Goal: Task Accomplishment & Management: Manage account settings

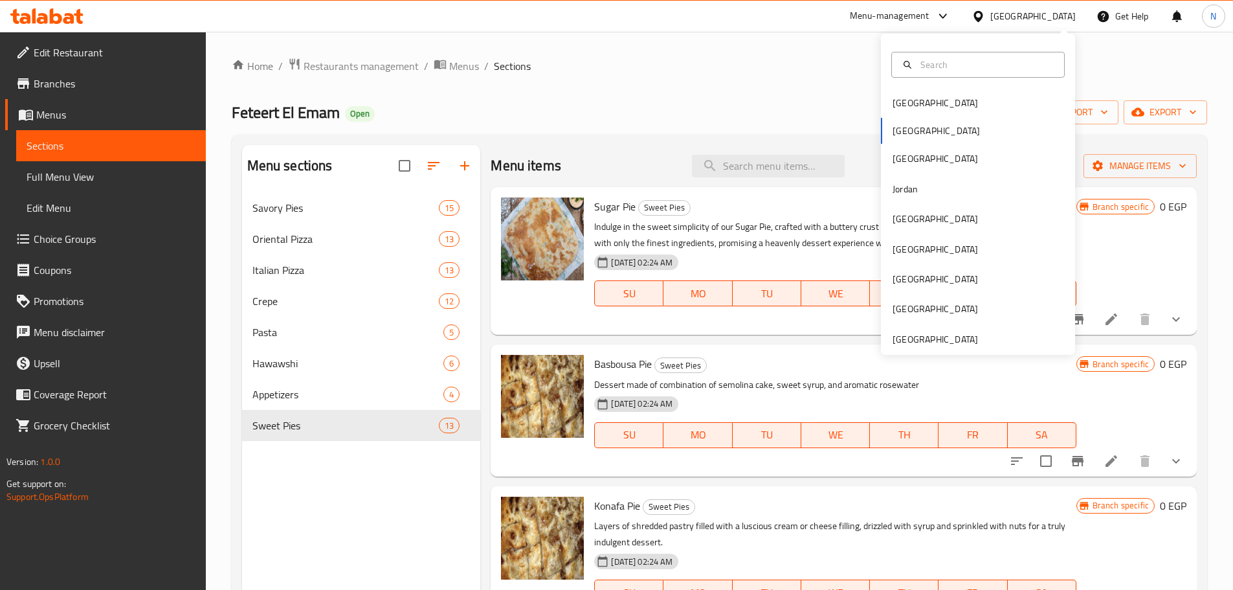
click at [887, 126] on div "Bahrain Egypt Iraq Jordan Kuwait Oman Qatar Saudi Arabia United Arab Emirates" at bounding box center [978, 221] width 194 height 266
click at [887, 131] on div "Bahrain Egypt Iraq Jordan Kuwait Oman Qatar Saudi Arabia United Arab Emirates" at bounding box center [978, 221] width 194 height 266
click at [893, 131] on div "Bahrain Egypt Iraq Jordan Kuwait Oman Qatar Saudi Arabia United Arab Emirates" at bounding box center [978, 221] width 194 height 266
click at [893, 133] on div "Bahrain Egypt Iraq Jordan Kuwait Oman Qatar Saudi Arabia United Arab Emirates" at bounding box center [978, 221] width 194 height 266
click at [941, 112] on div "Bahrain" at bounding box center [978, 103] width 194 height 30
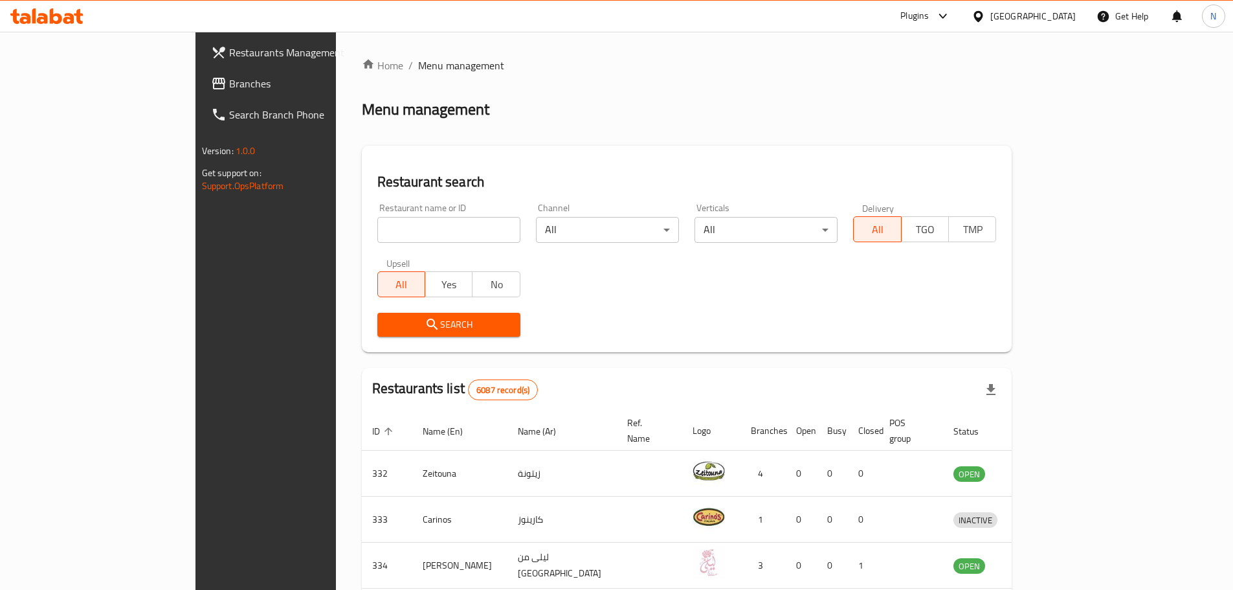
click at [1069, 14] on div "Bahrain" at bounding box center [1033, 16] width 85 height 14
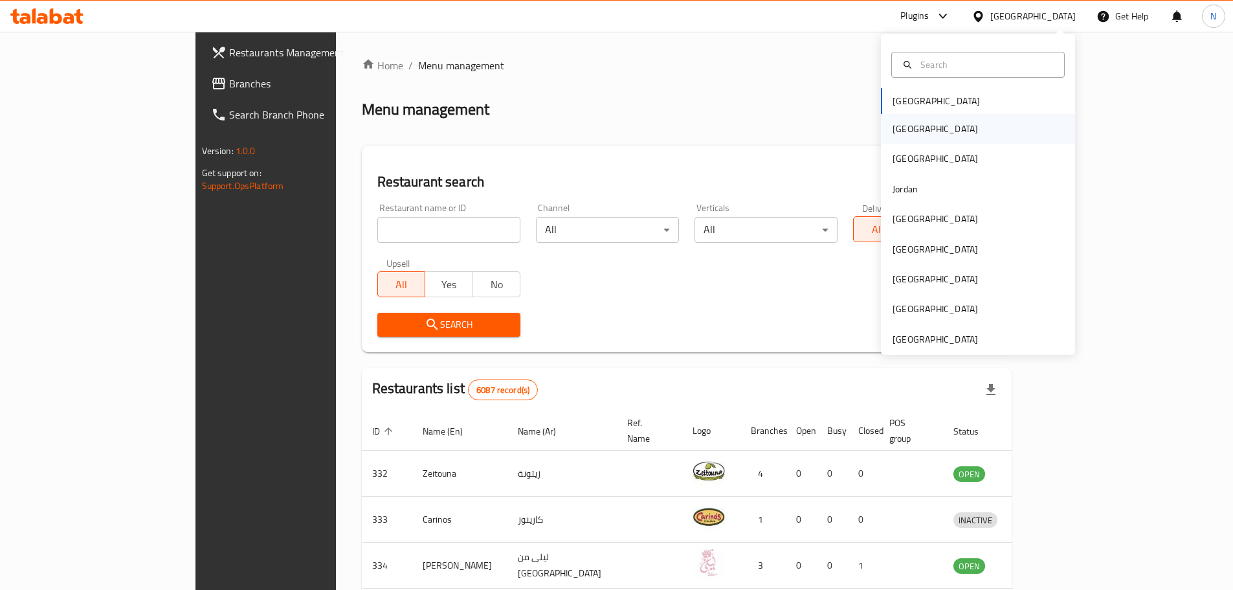
click at [908, 132] on div "[GEOGRAPHIC_DATA]" at bounding box center [935, 129] width 106 height 30
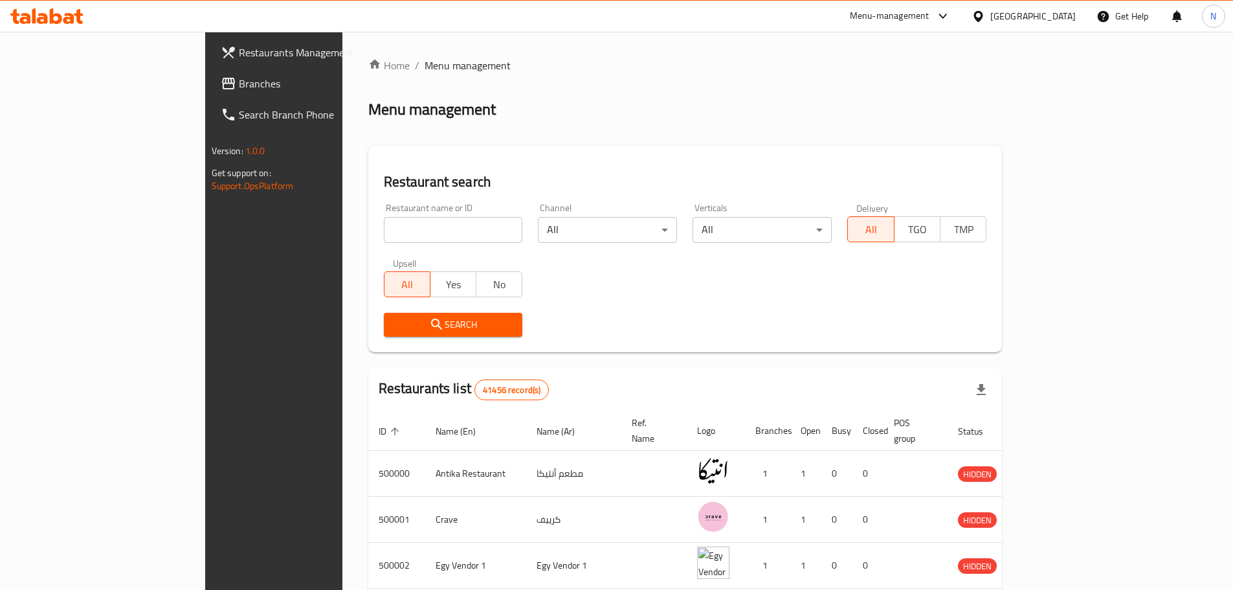
click at [384, 234] on input "search" at bounding box center [453, 230] width 139 height 26
paste input "684883"
type input "684883"
click button "Search" at bounding box center [453, 325] width 139 height 24
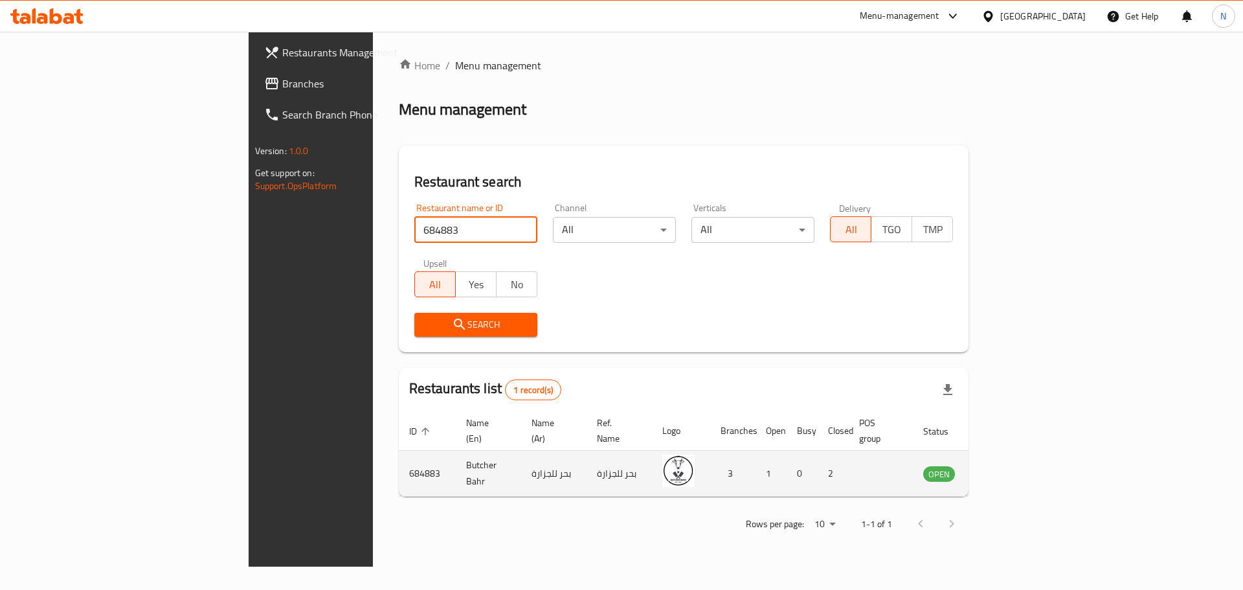
click at [1006, 469] on icon "enhanced table" at bounding box center [999, 474] width 14 height 11
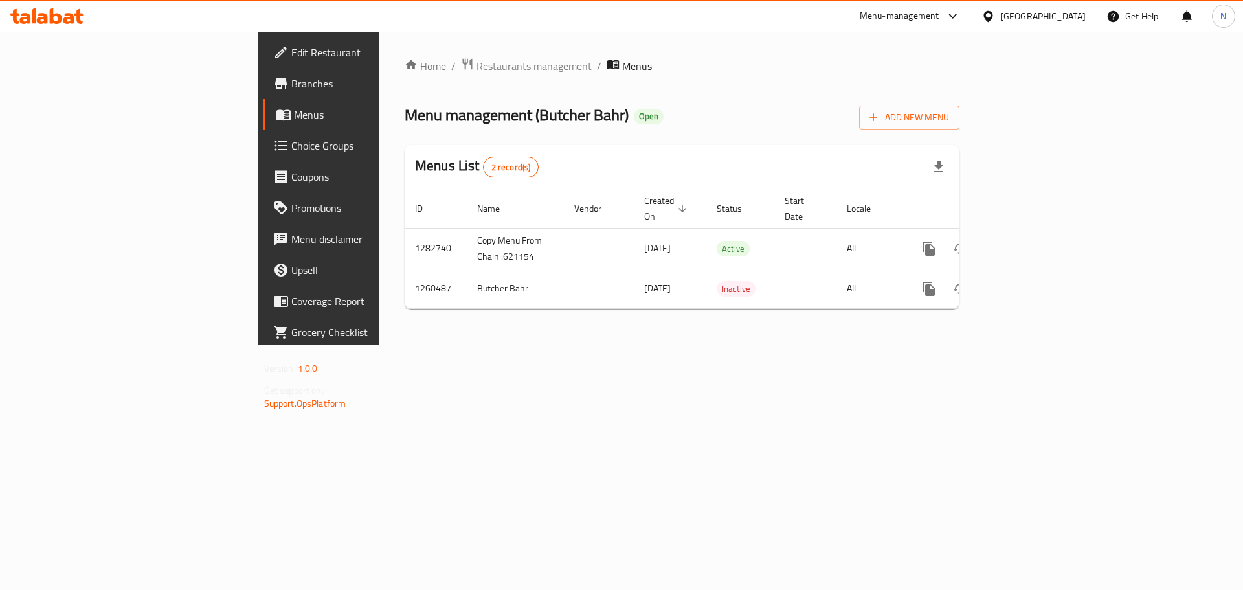
click at [291, 60] on span "Edit Restaurant" at bounding box center [373, 53] width 164 height 16
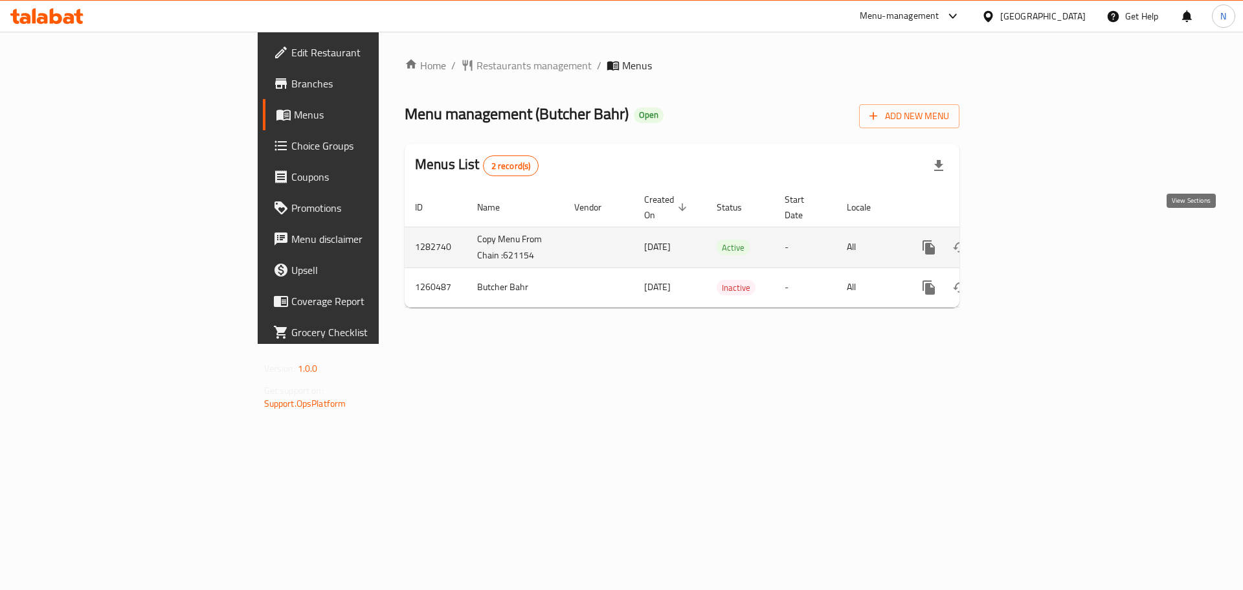
click at [1030, 240] on icon "enhanced table" at bounding box center [1023, 248] width 16 height 16
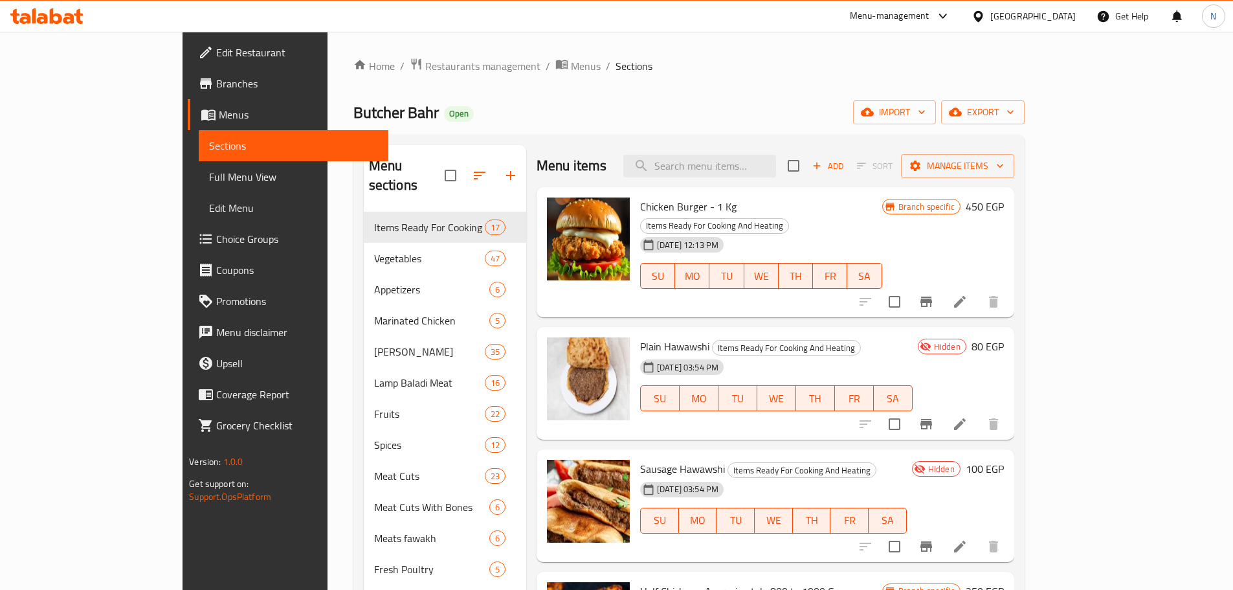
click at [680, 157] on div "Menu items Add Sort Manage items" at bounding box center [776, 166] width 478 height 42
click at [737, 171] on input "search" at bounding box center [699, 166] width 153 height 23
paste input "حووشي ساده"
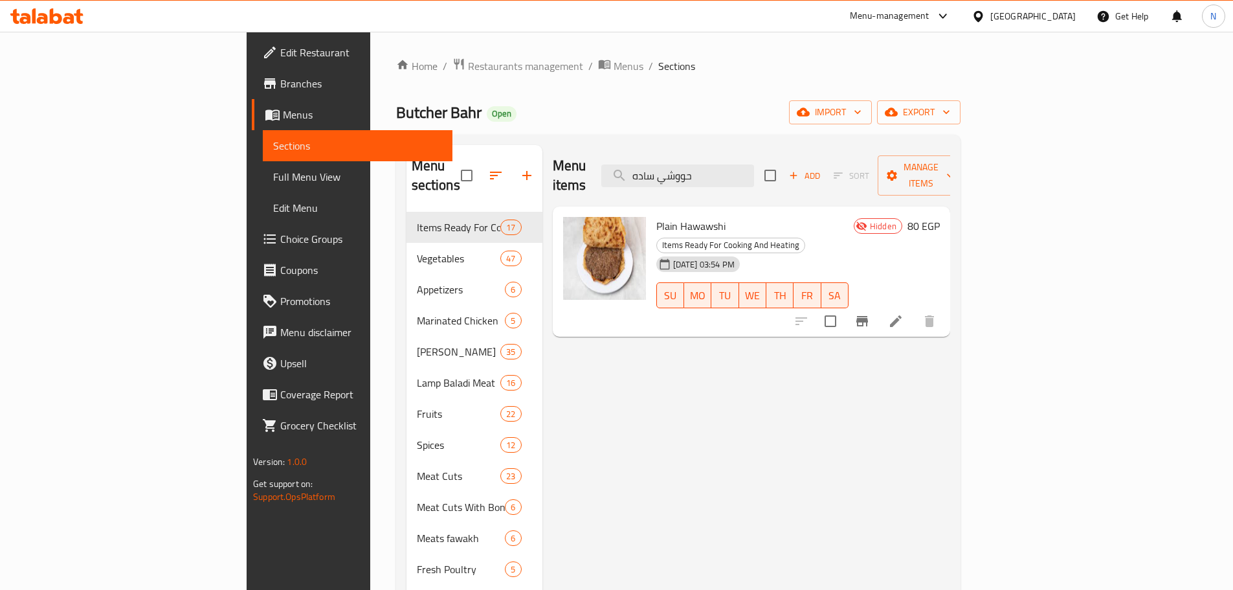
type input "حووشي ساده"
click at [868, 316] on icon "Branch-specific-item" at bounding box center [863, 321] width 12 height 10
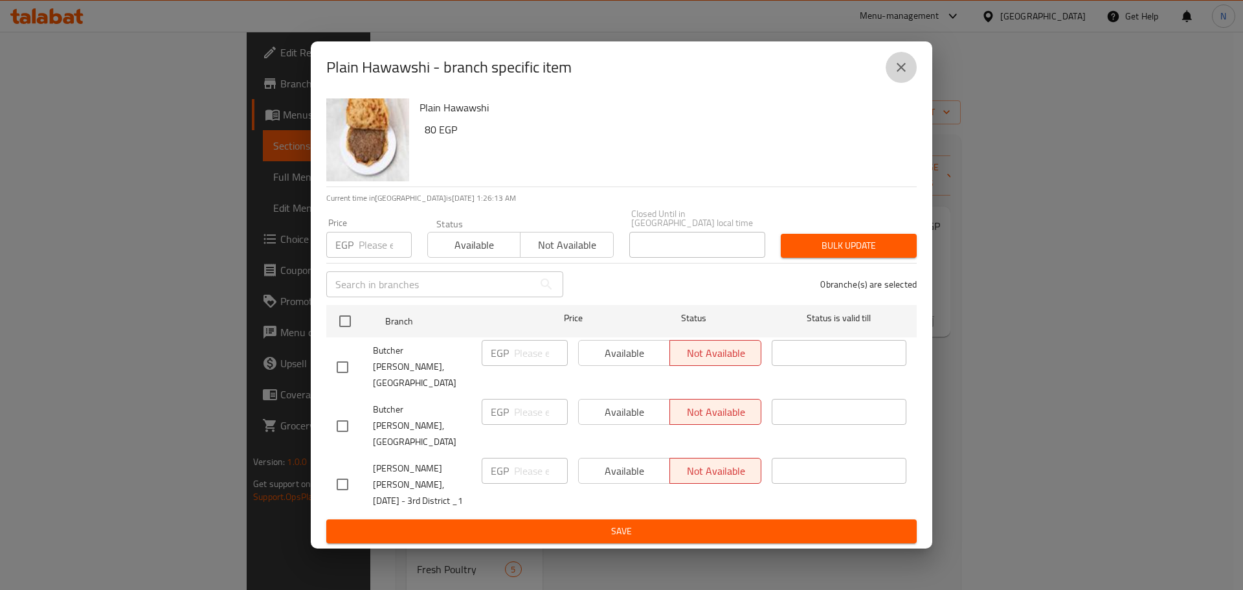
drag, startPoint x: 907, startPoint y: 95, endPoint x: 1022, endPoint y: 99, distance: 115.3
click at [907, 75] on icon "close" at bounding box center [901, 68] width 16 height 16
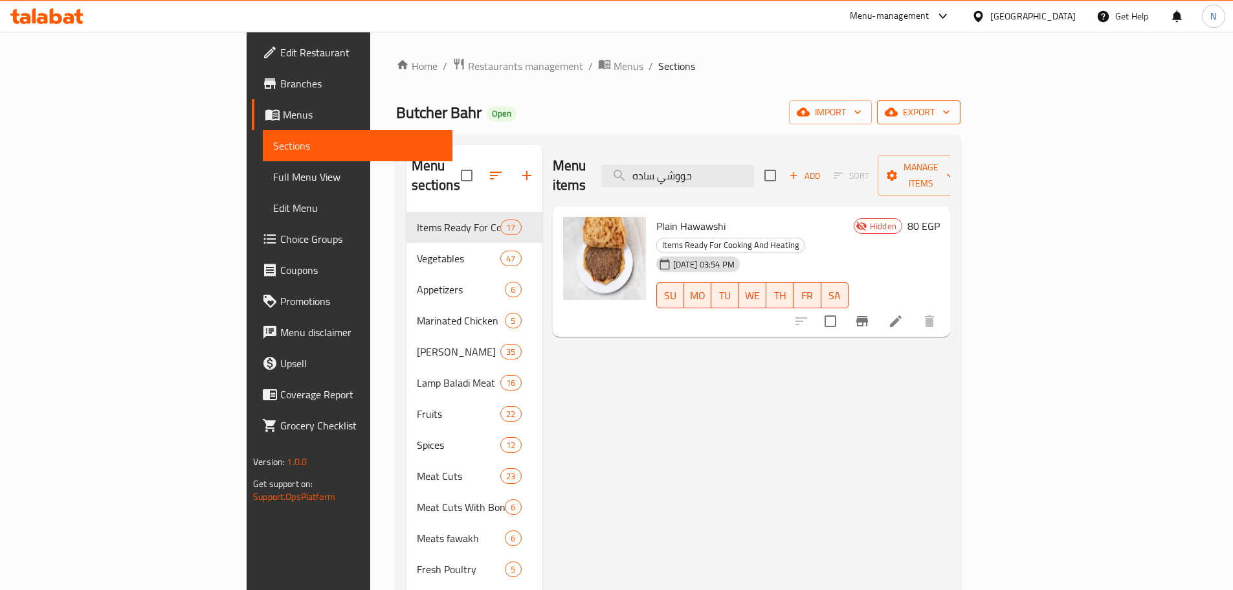
click at [950, 104] on span "export" at bounding box center [919, 112] width 63 height 16
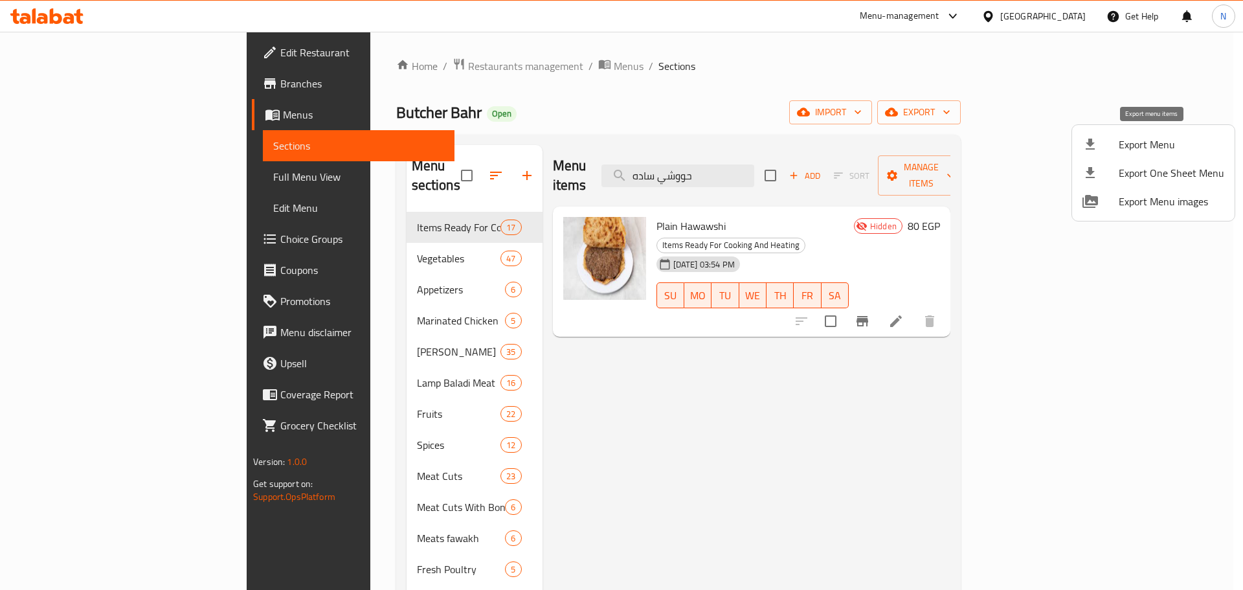
click at [1150, 139] on span "Export Menu" at bounding box center [1172, 145] width 106 height 16
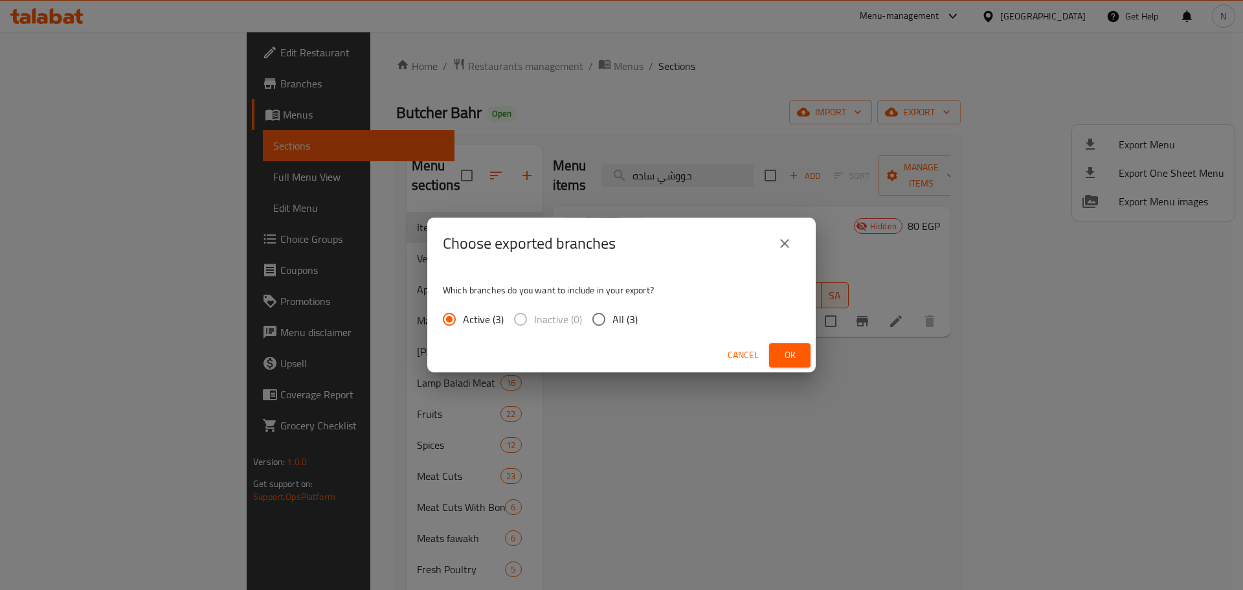
click at [797, 351] on span "Ok" at bounding box center [790, 355] width 21 height 16
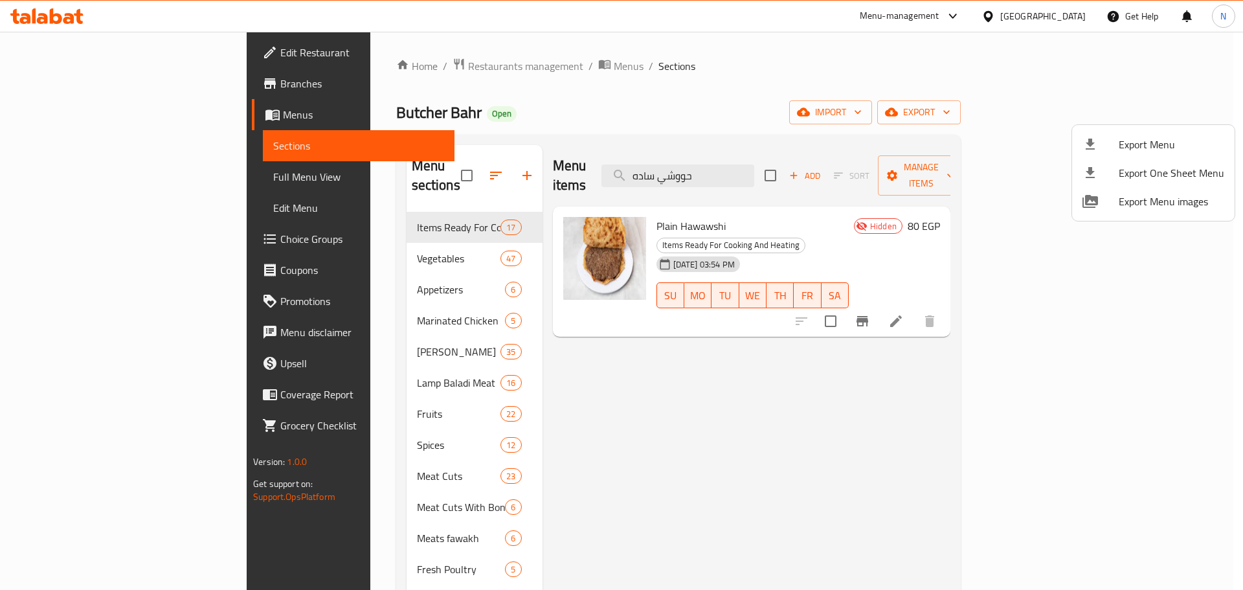
click at [87, 176] on div at bounding box center [621, 295] width 1243 height 590
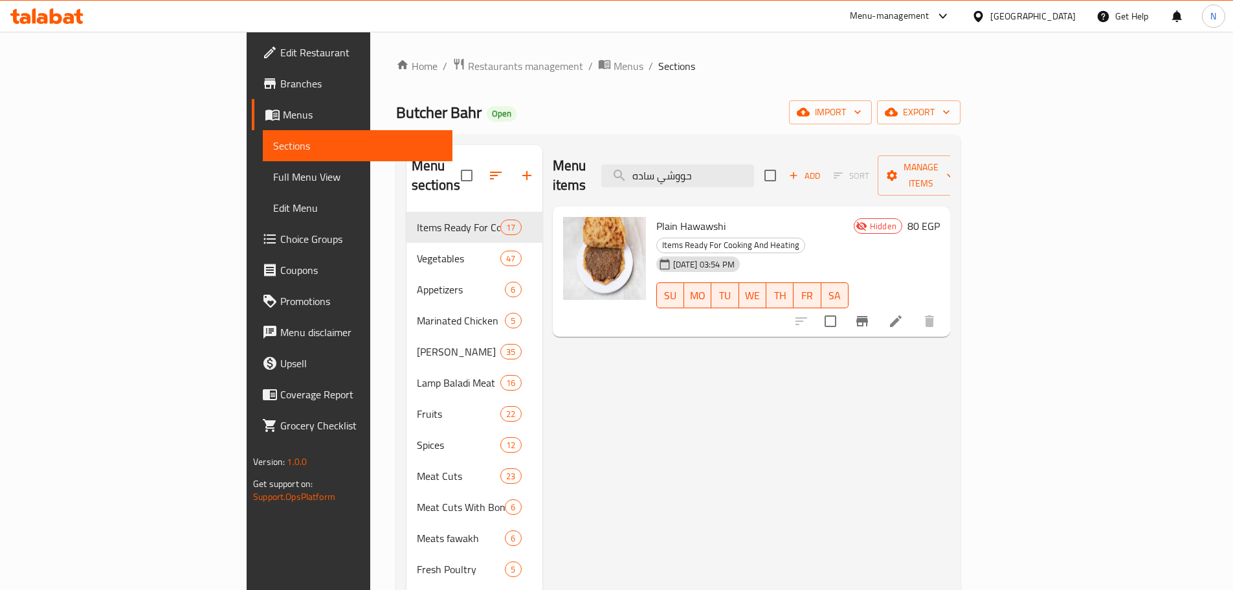
click at [273, 182] on span "Full Menu View" at bounding box center [357, 177] width 169 height 16
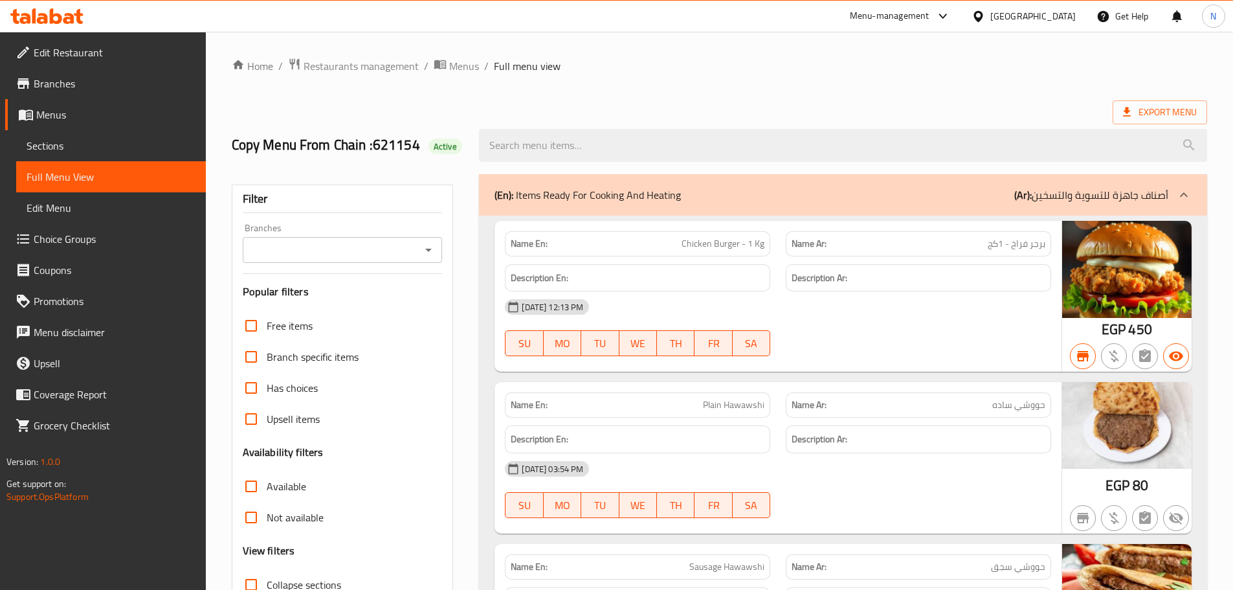
click at [377, 258] on input "Branches" at bounding box center [332, 250] width 171 height 18
click at [528, 101] on div "Export Menu" at bounding box center [720, 112] width 976 height 24
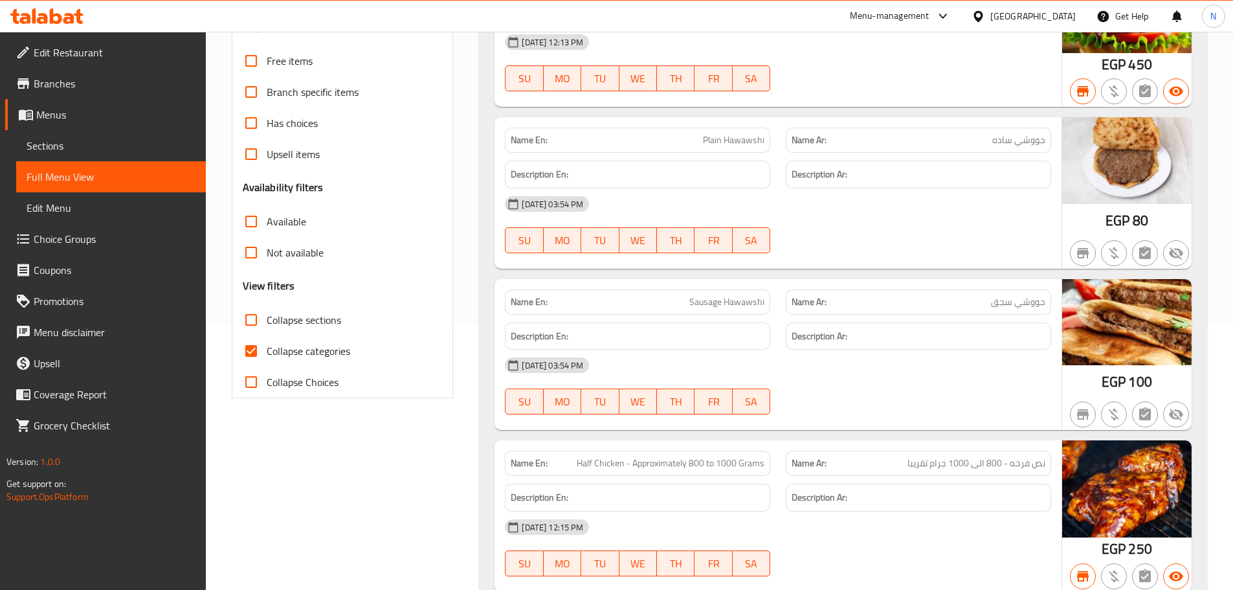
scroll to position [518, 0]
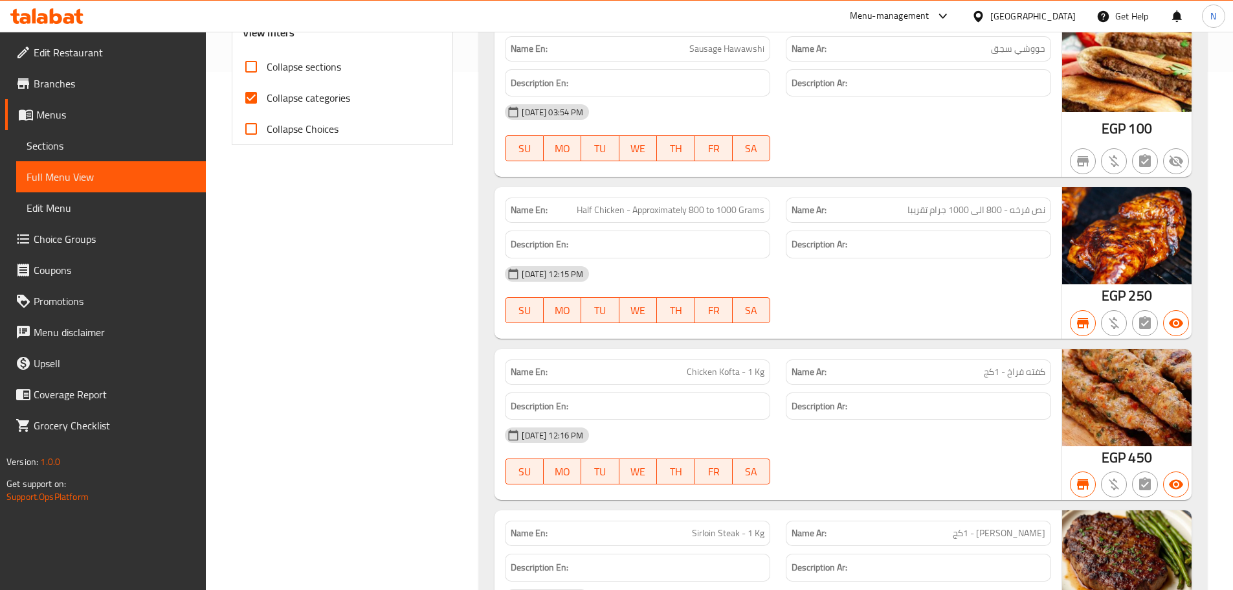
click at [256, 99] on input "Collapse categories" at bounding box center [251, 97] width 31 height 31
checkbox input "false"
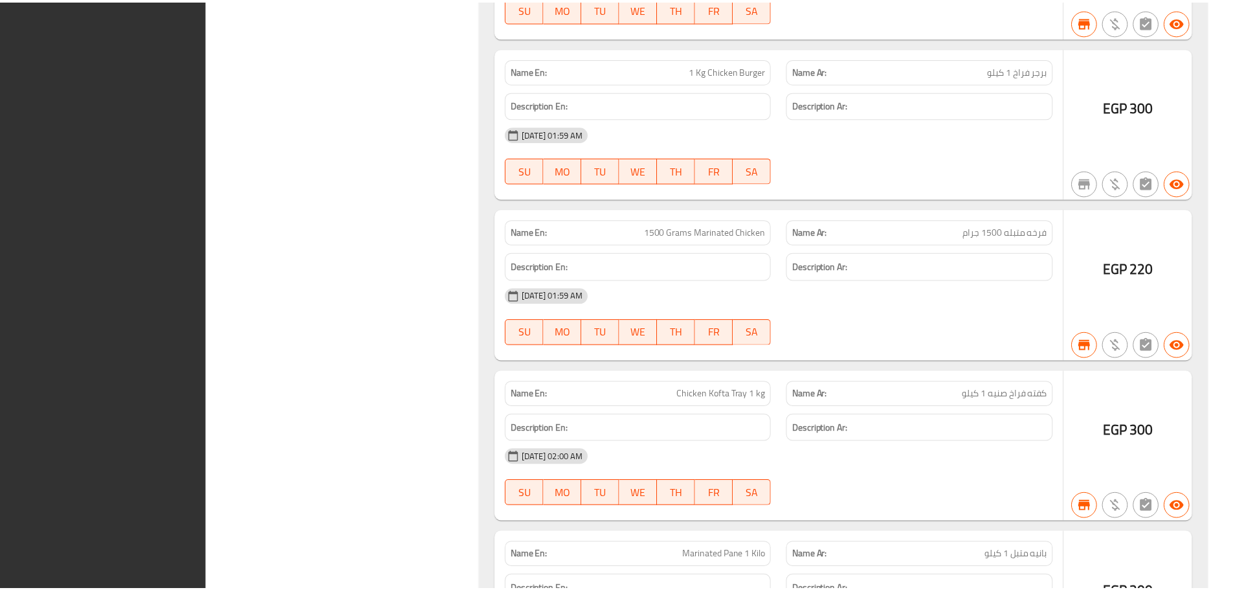
scroll to position [41679, 0]
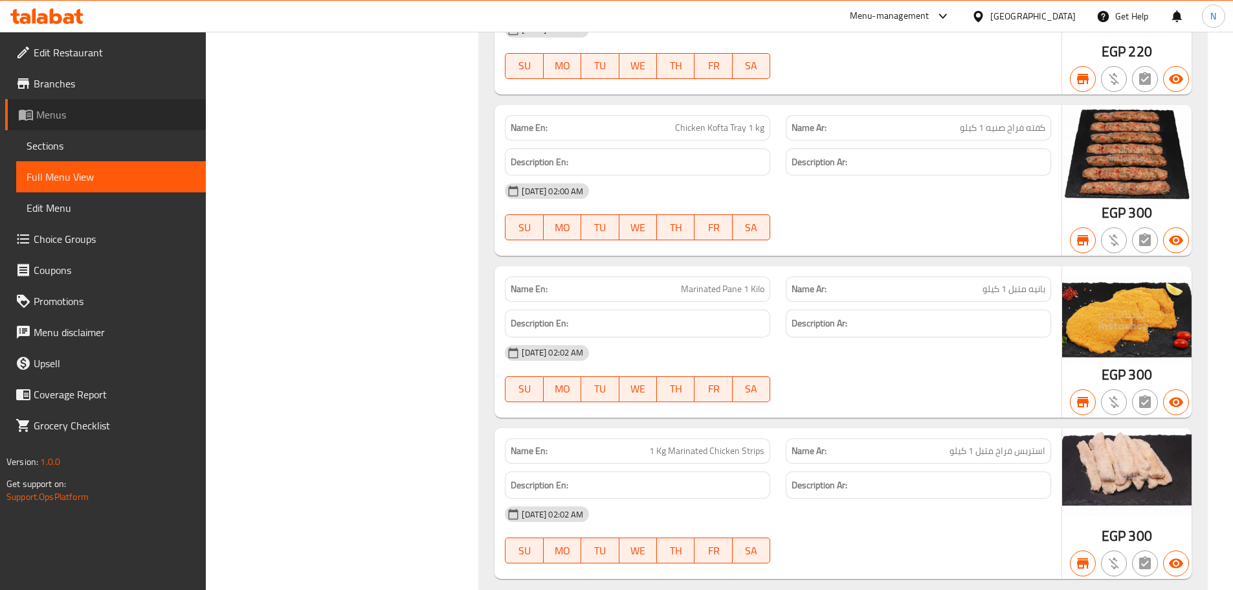
click at [50, 120] on span "Menus" at bounding box center [115, 115] width 159 height 16
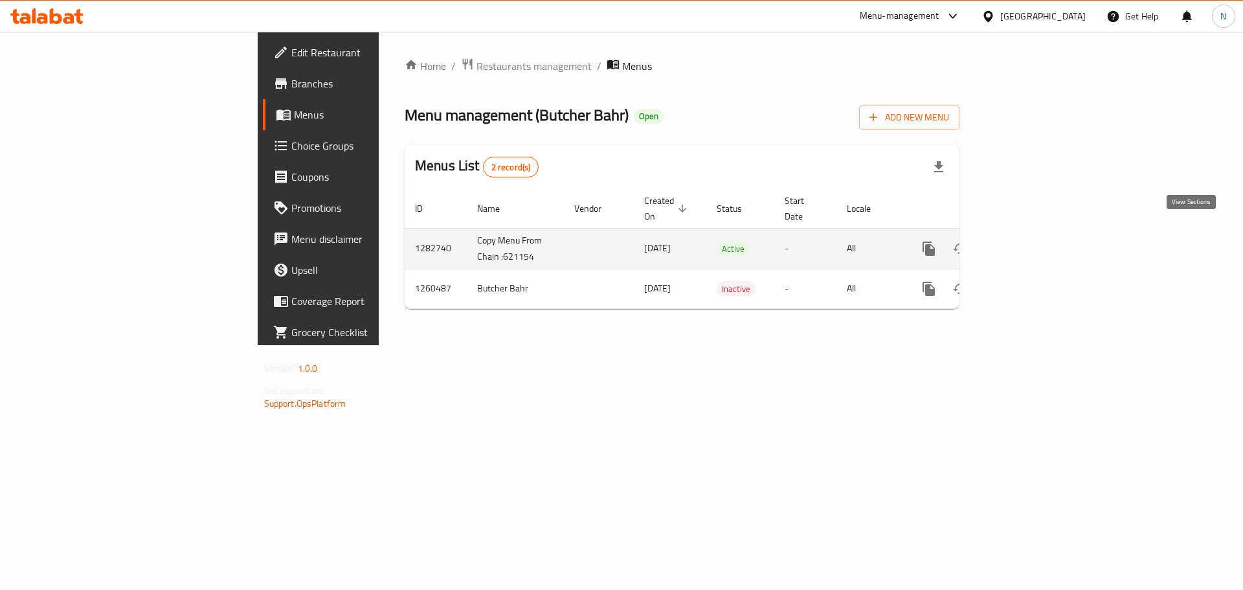
click at [1030, 241] on icon "enhanced table" at bounding box center [1023, 249] width 16 height 16
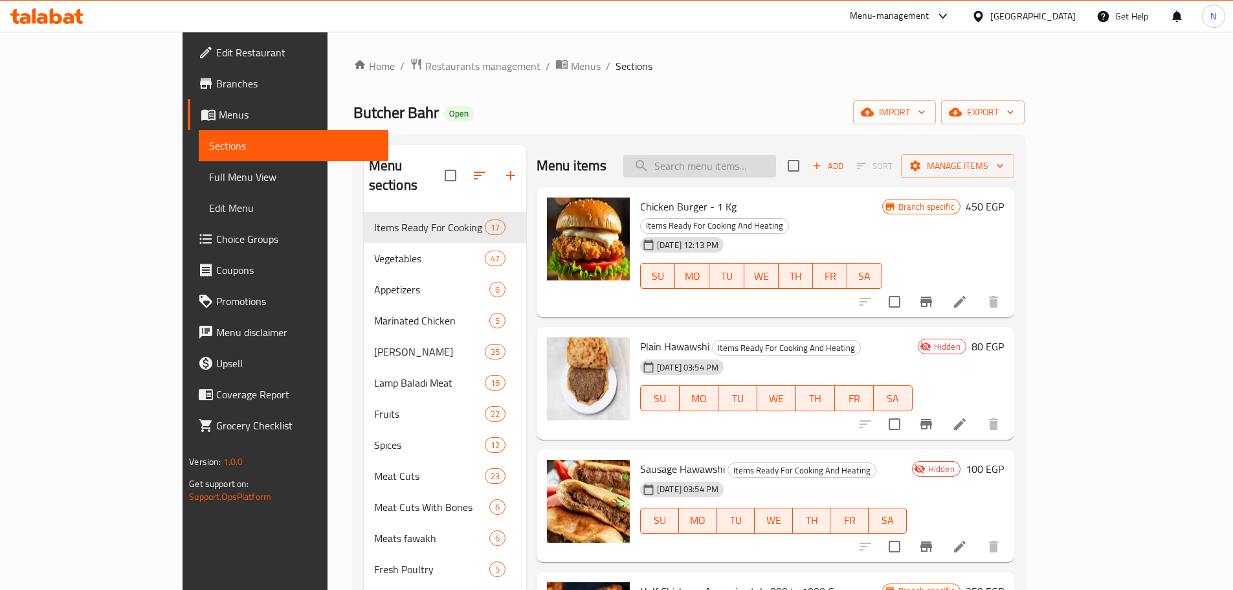
click at [776, 175] on input "search" at bounding box center [699, 166] width 153 height 23
paste input "حووشي ساده"
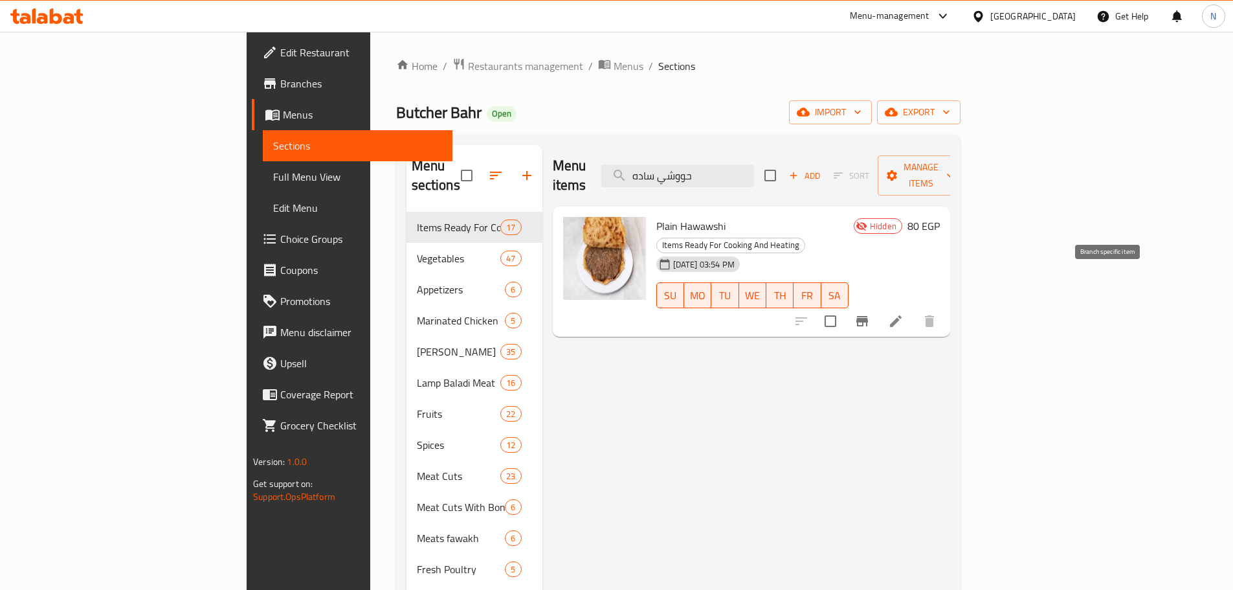
type input "حووشي ساده"
click at [868, 316] on icon "Branch-specific-item" at bounding box center [863, 321] width 12 height 10
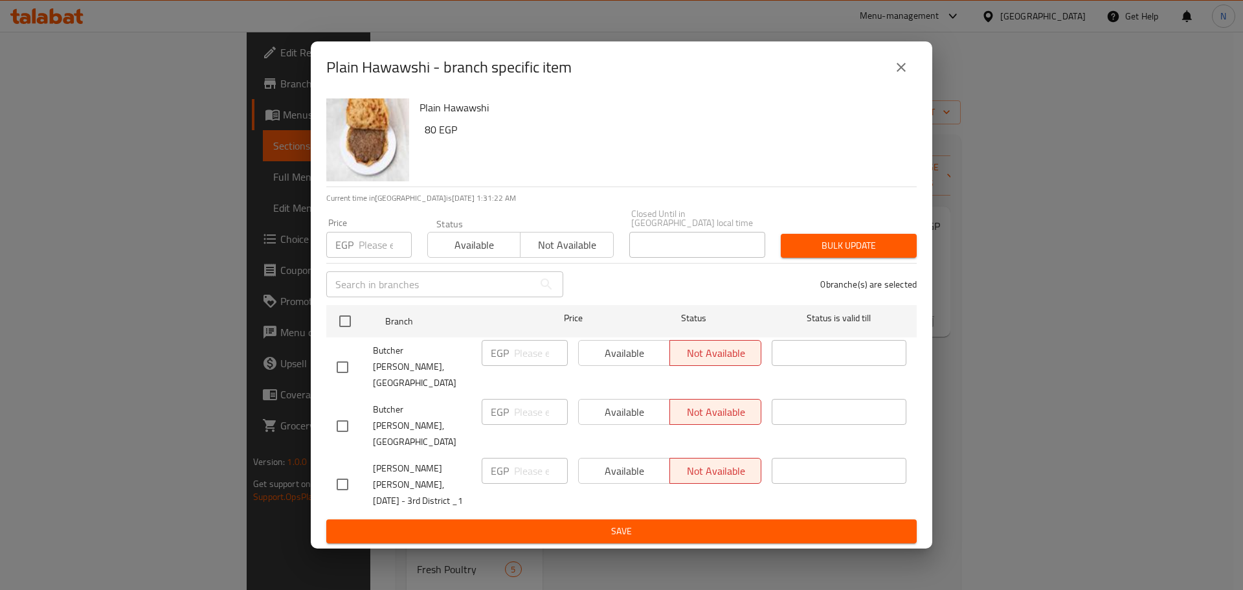
click at [385, 258] on input "number" at bounding box center [385, 245] width 53 height 26
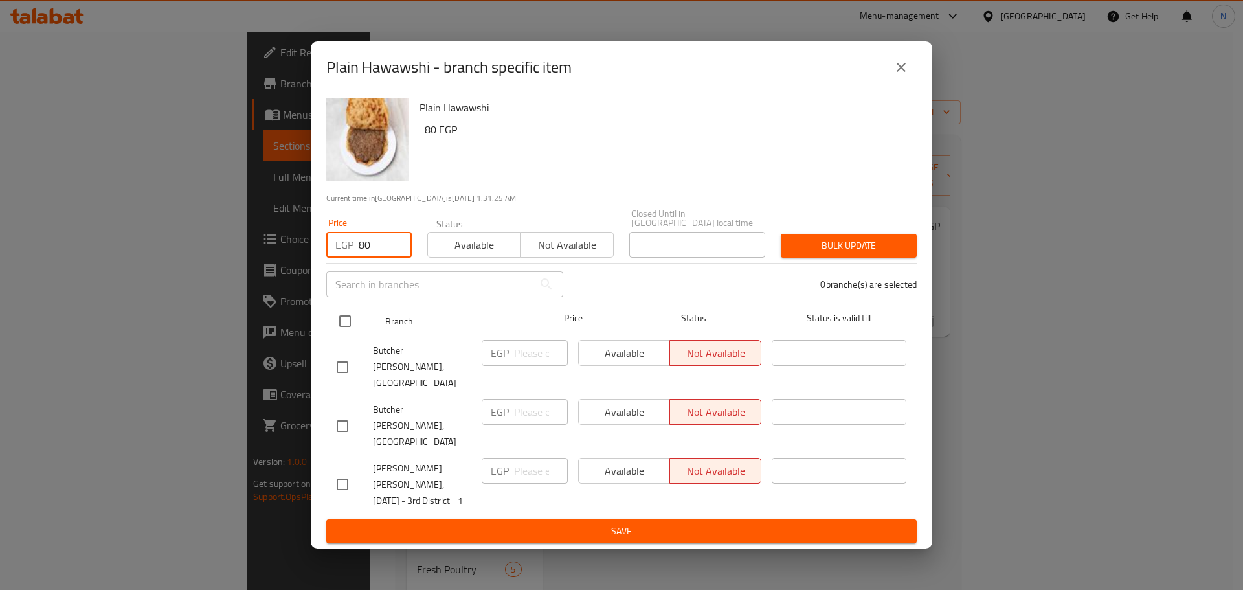
type input "80"
click at [354, 332] on input "checkbox" at bounding box center [344, 321] width 27 height 27
checkbox input "true"
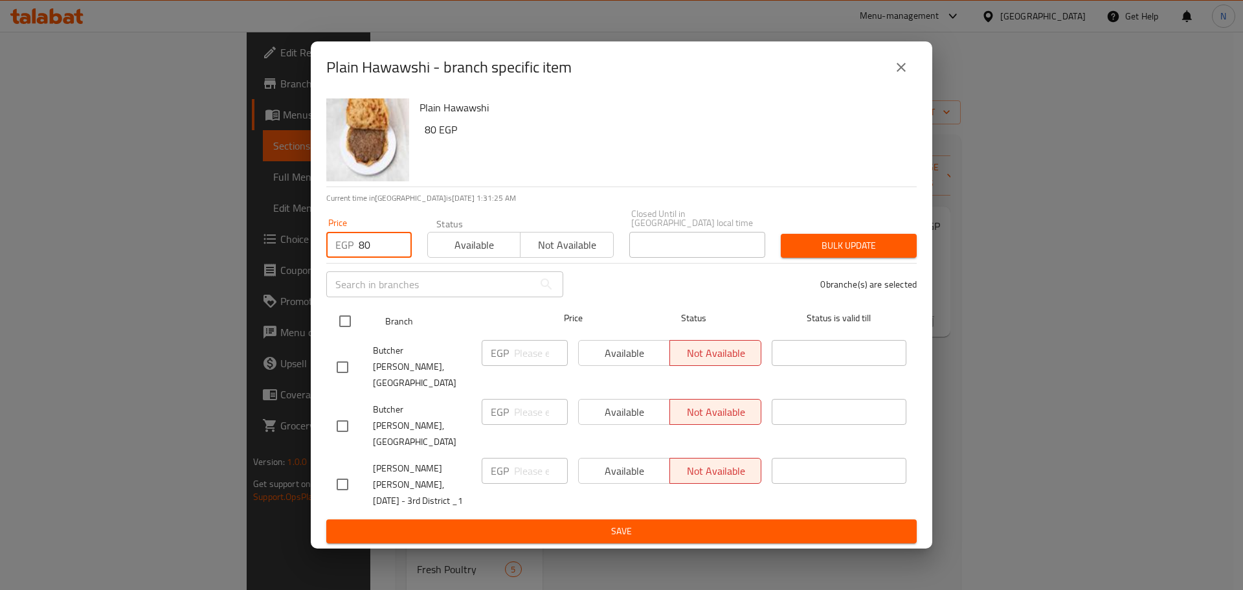
checkbox input "true"
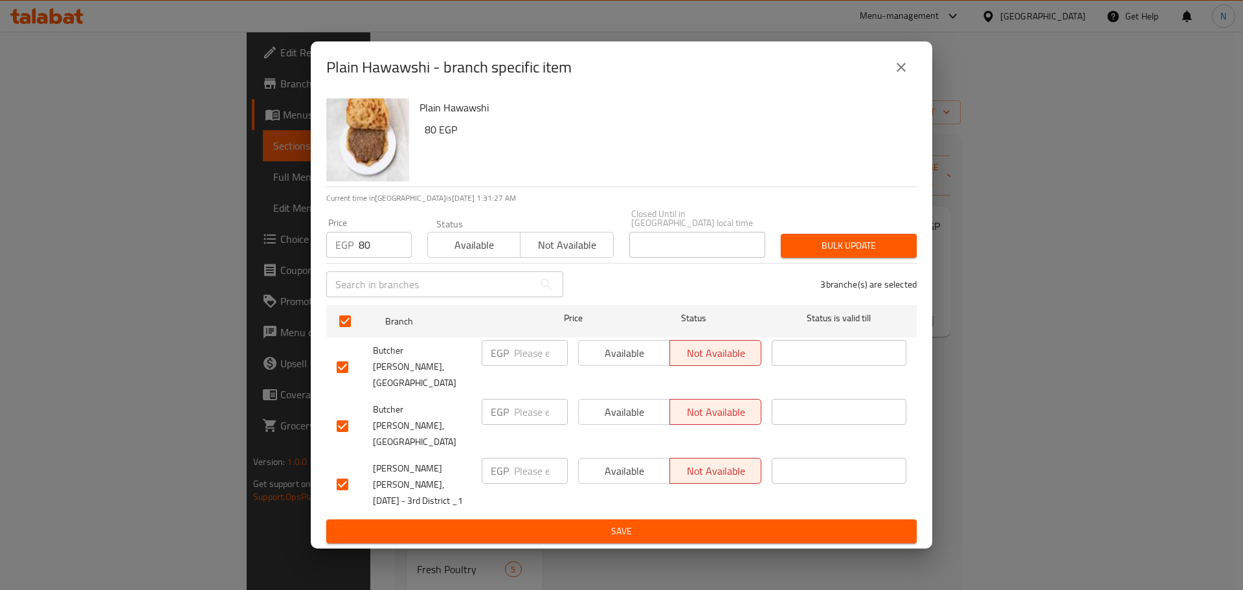
click at [865, 254] on span "Bulk update" at bounding box center [848, 246] width 115 height 16
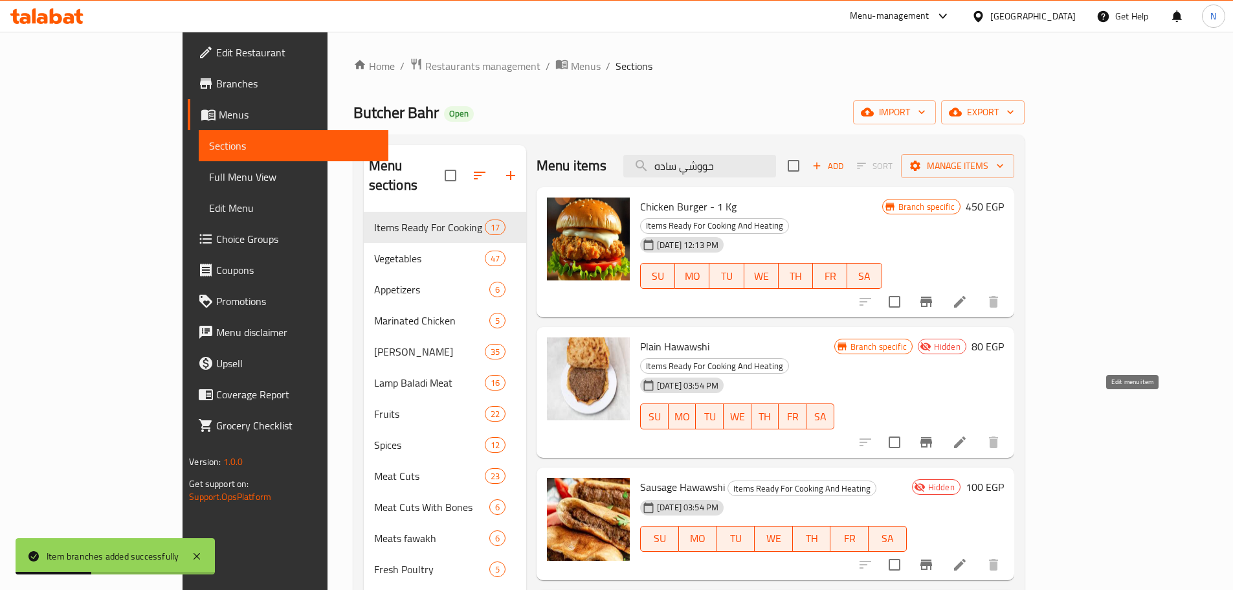
click at [968, 434] on icon at bounding box center [960, 442] width 16 height 16
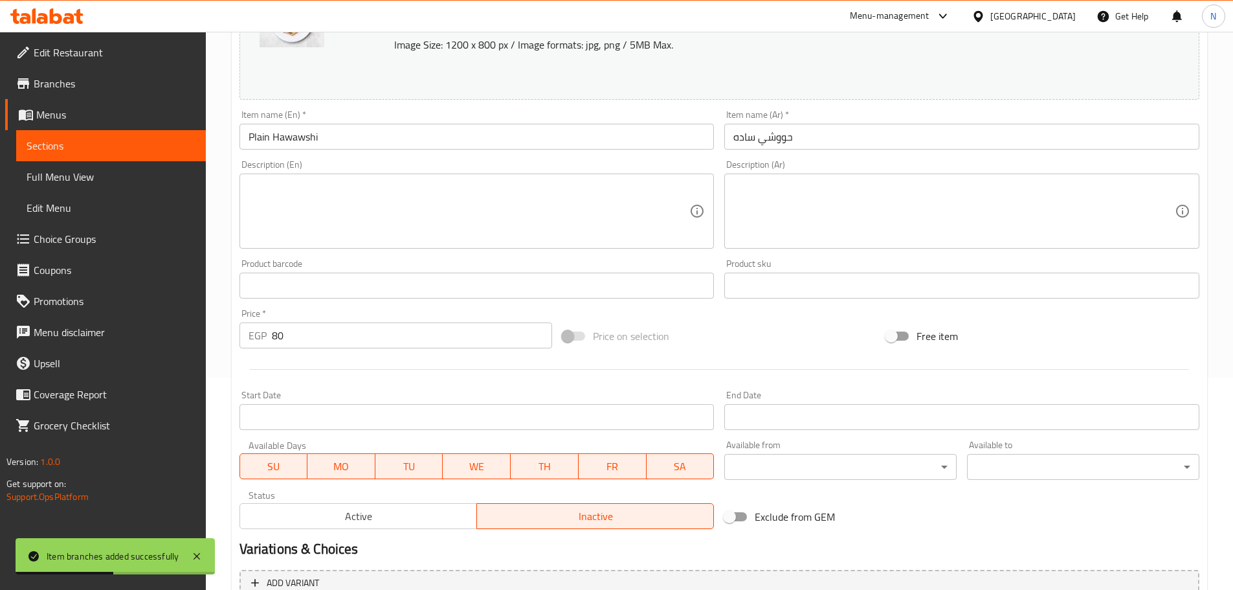
scroll to position [344, 0]
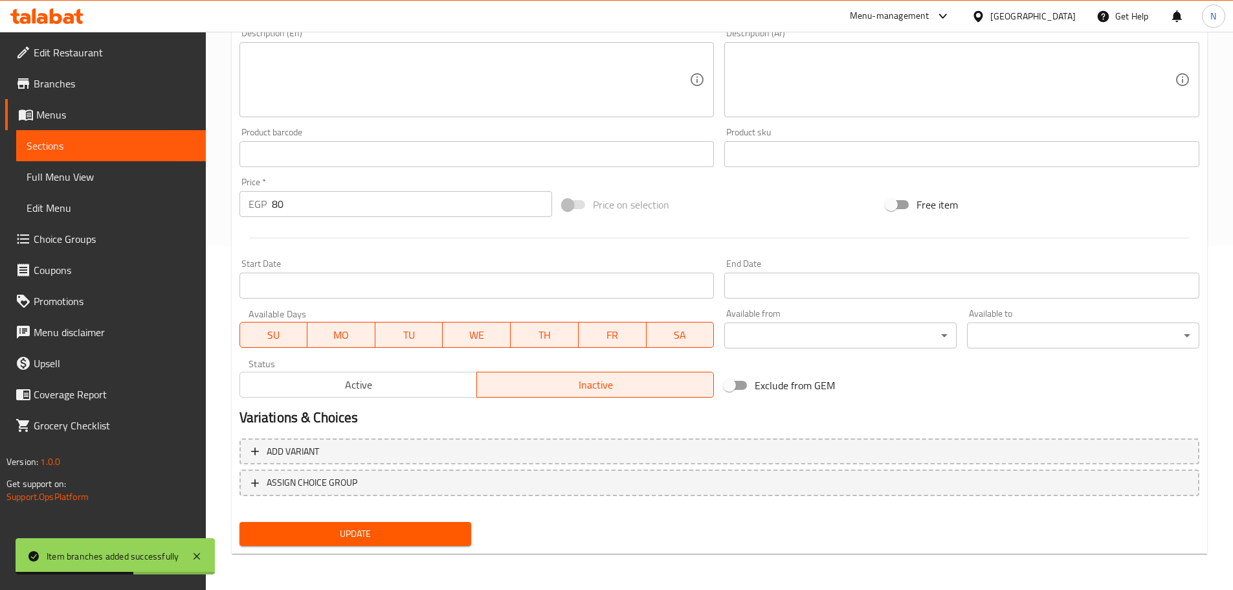
click at [456, 389] on span "Active" at bounding box center [358, 385] width 227 height 19
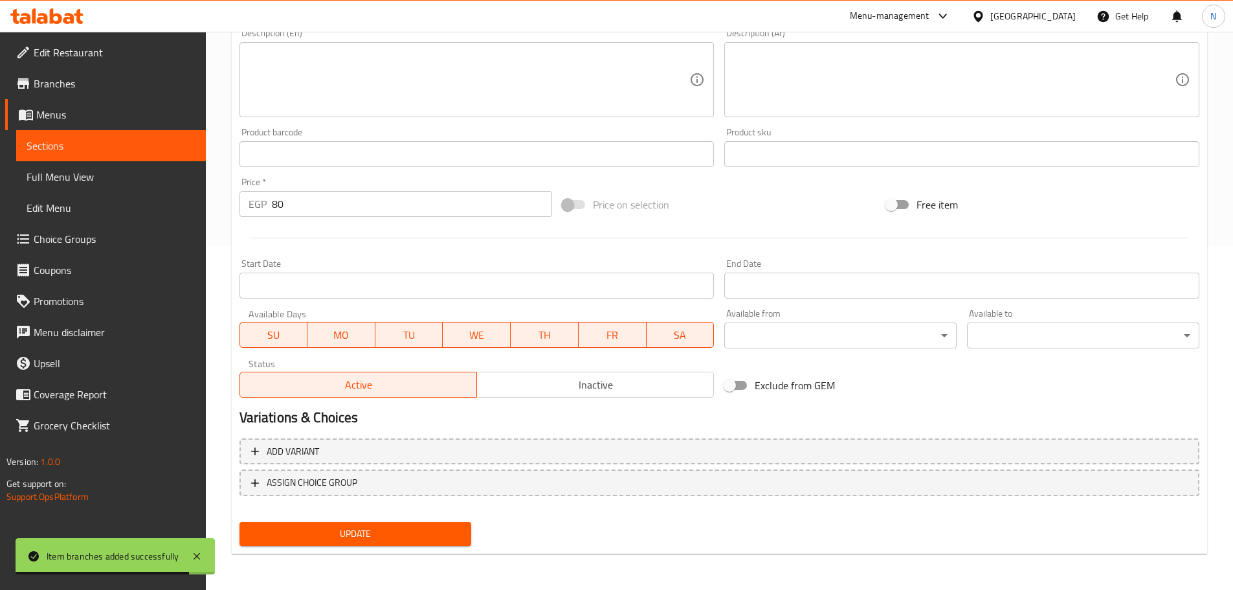
click at [372, 538] on span "Update" at bounding box center [356, 534] width 212 height 16
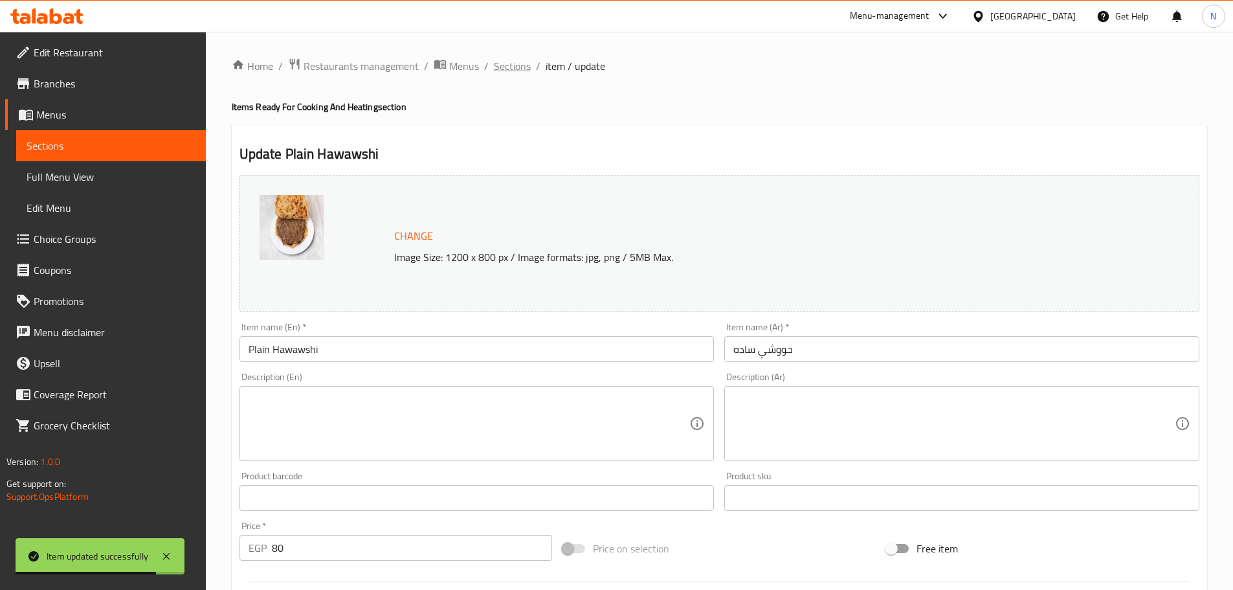
click at [523, 64] on span "Sections" at bounding box center [512, 66] width 37 height 16
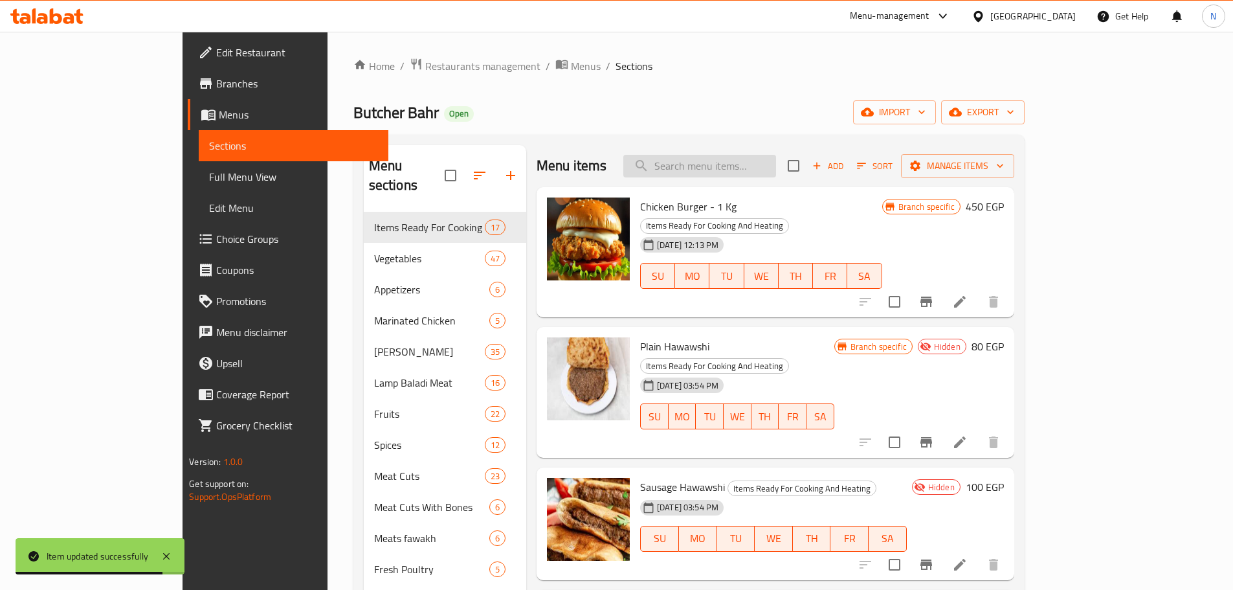
click at [751, 174] on input "search" at bounding box center [699, 166] width 153 height 23
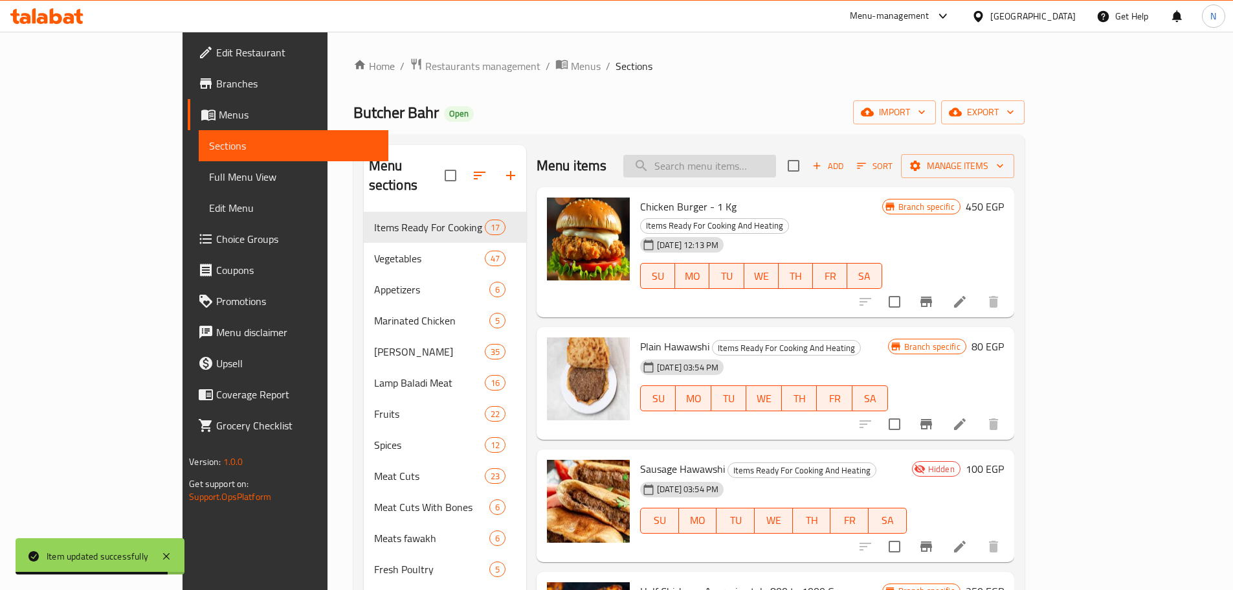
click at [752, 171] on input "search" at bounding box center [699, 166] width 153 height 23
paste input "حووشي سجق"
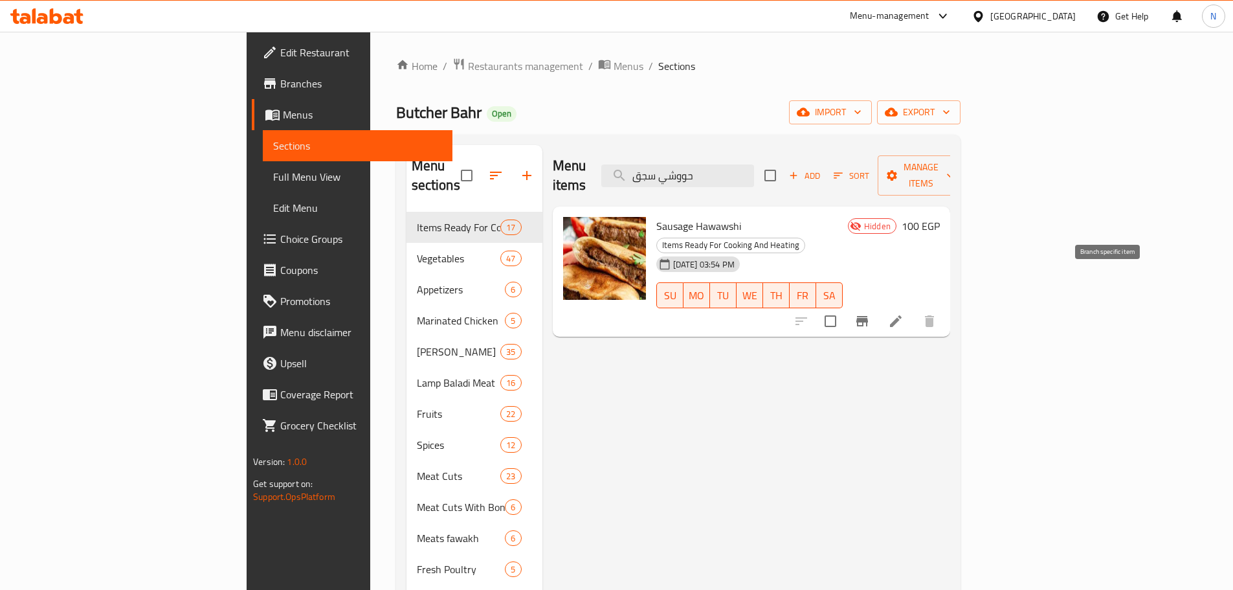
type input "حووشي سجق"
click at [870, 313] on icon "Branch-specific-item" at bounding box center [863, 321] width 16 height 16
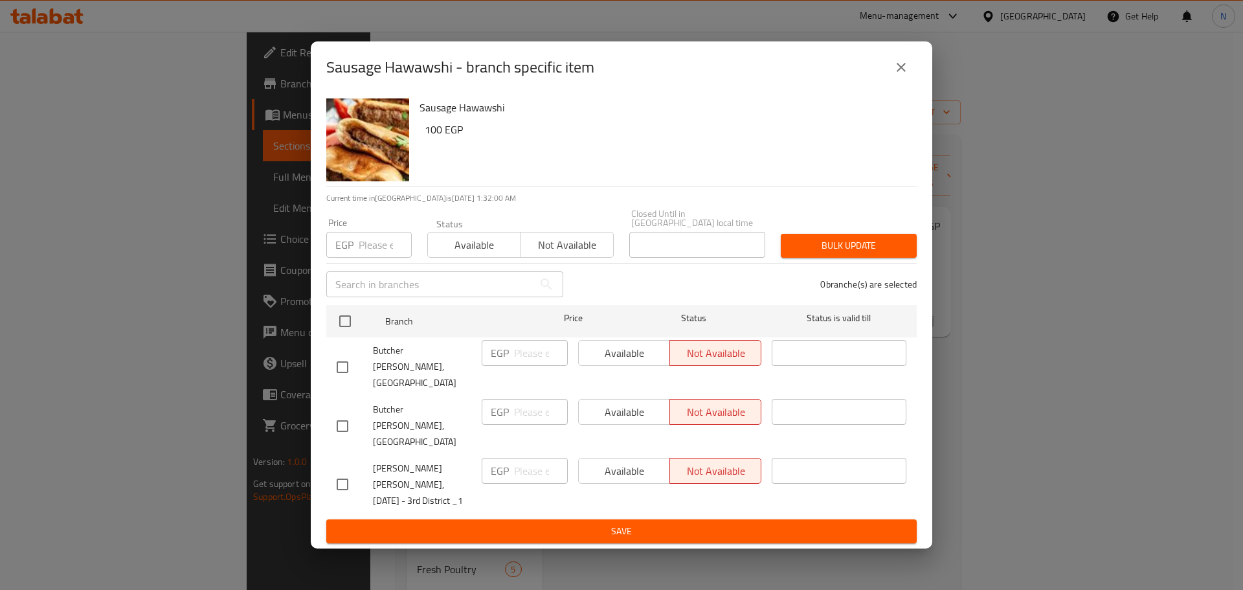
click at [381, 258] on input "number" at bounding box center [385, 245] width 53 height 26
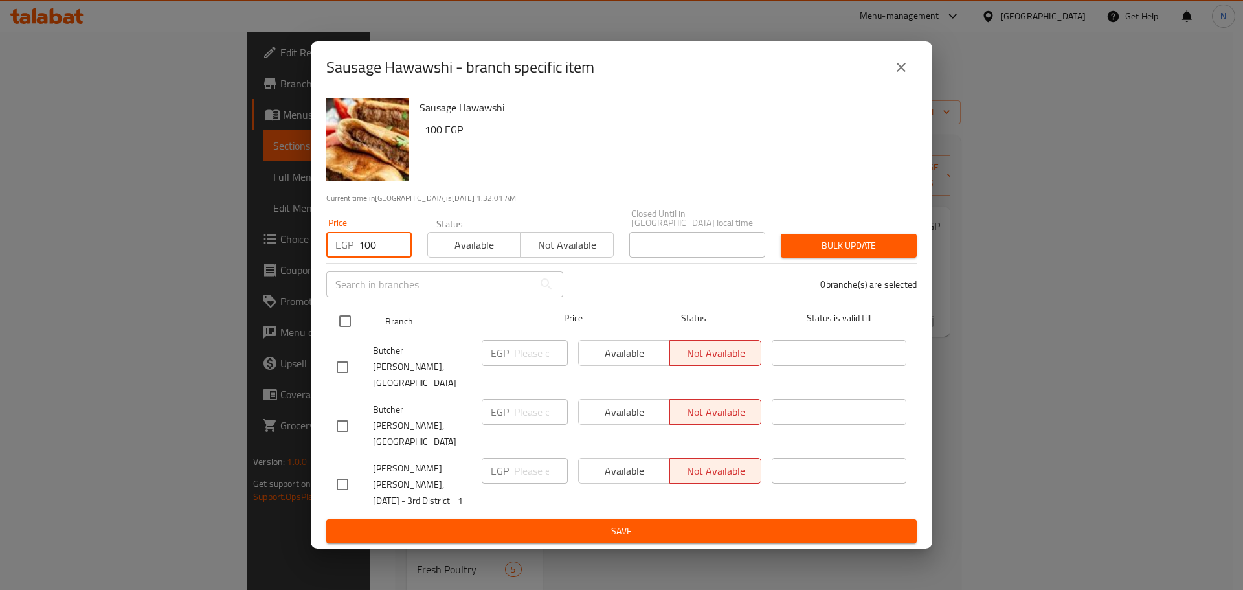
type input "100"
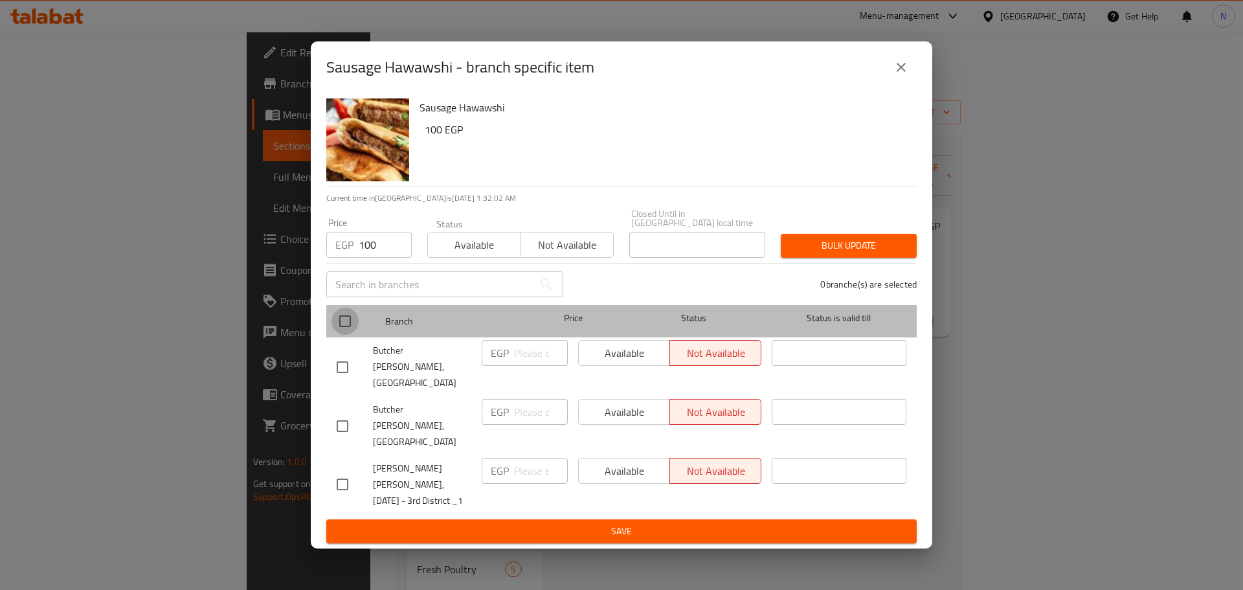
click at [346, 335] on input "checkbox" at bounding box center [344, 321] width 27 height 27
checkbox input "true"
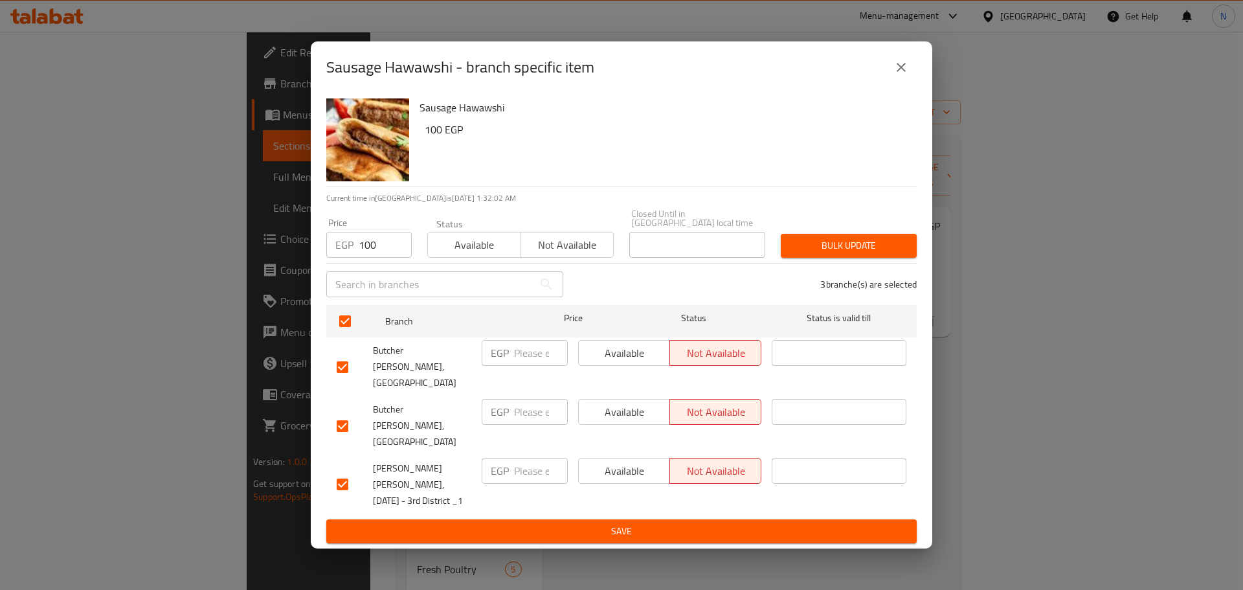
click at [818, 254] on span "Bulk update" at bounding box center [848, 246] width 115 height 16
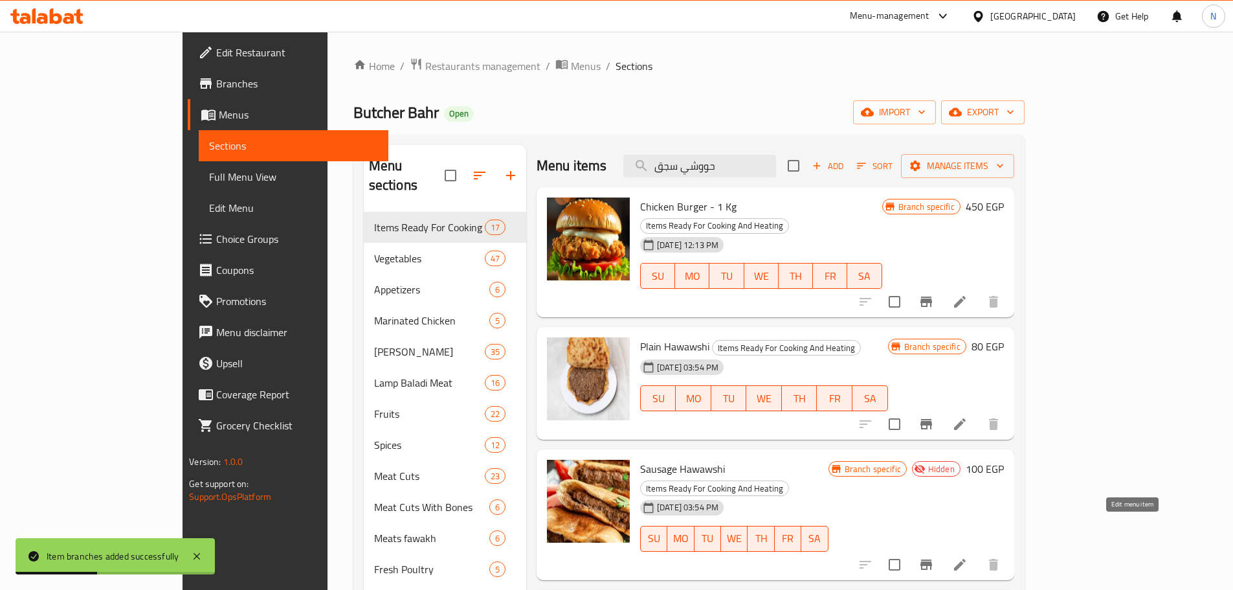
click at [968, 557] on icon at bounding box center [960, 565] width 16 height 16
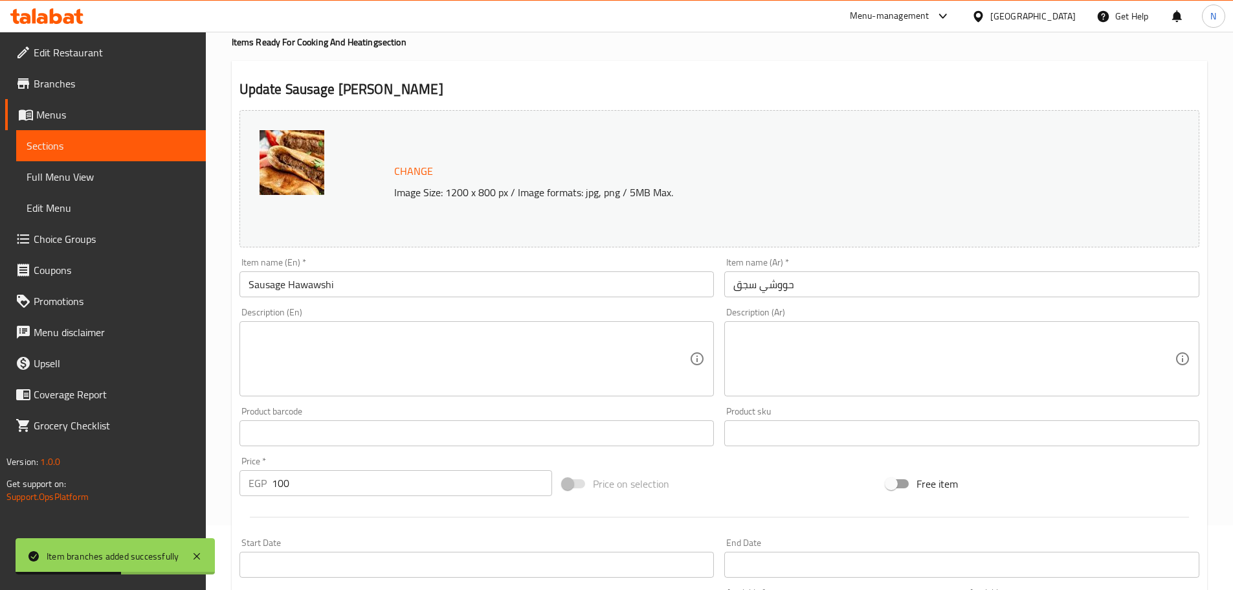
scroll to position [344, 0]
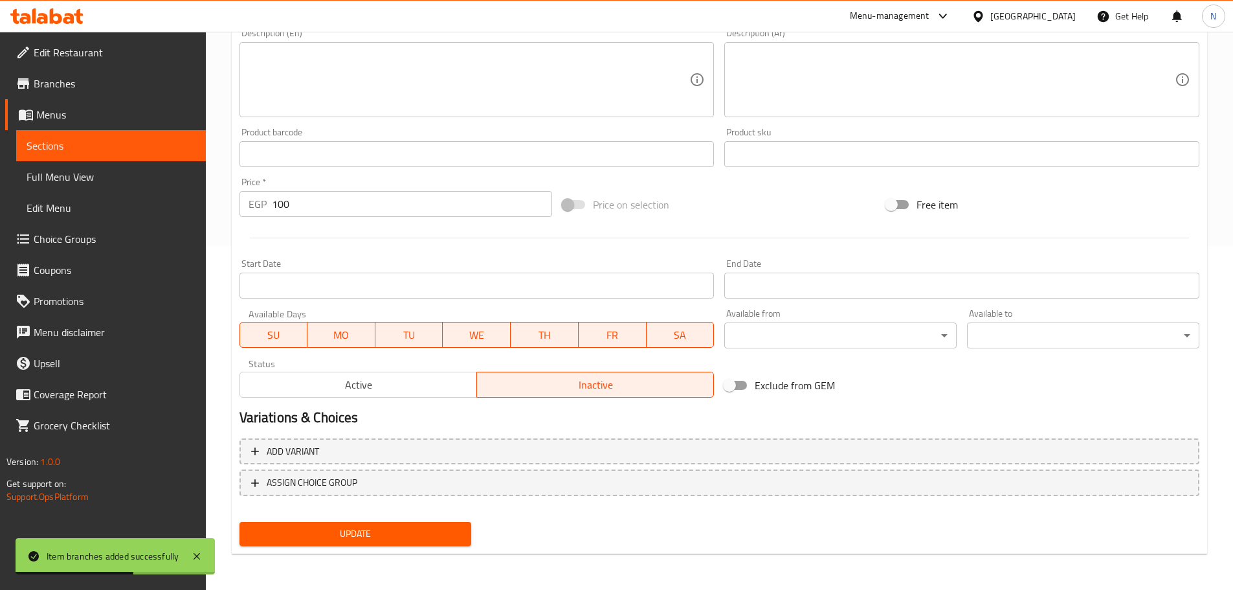
click at [405, 390] on span "Active" at bounding box center [358, 385] width 227 height 19
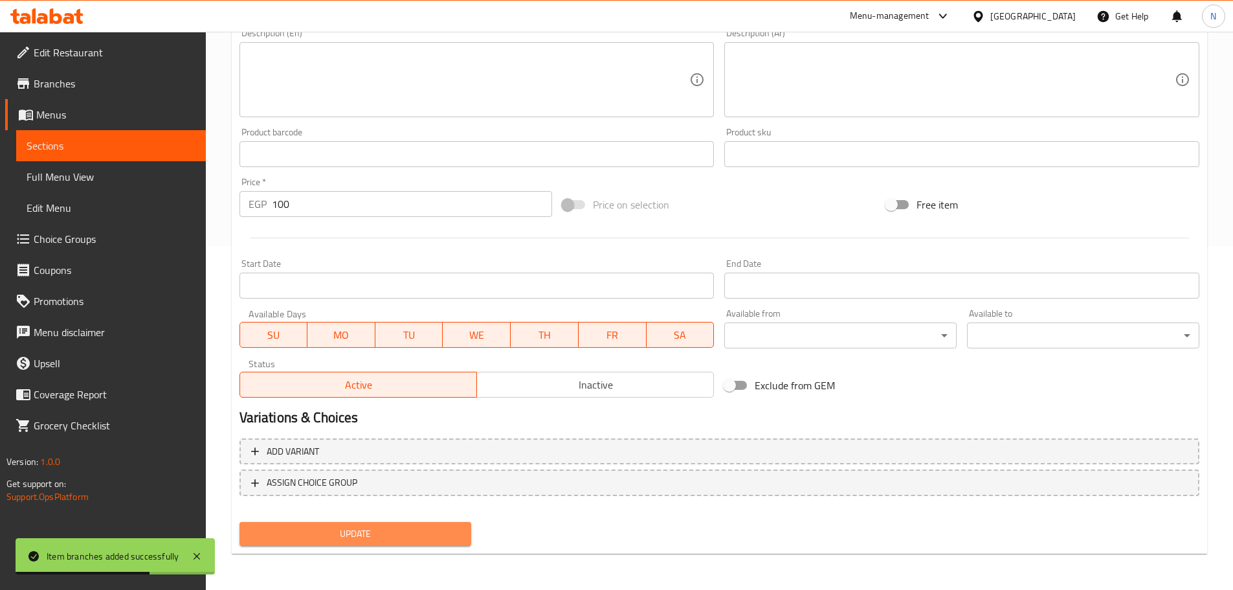
click at [368, 526] on span "Update" at bounding box center [356, 534] width 212 height 16
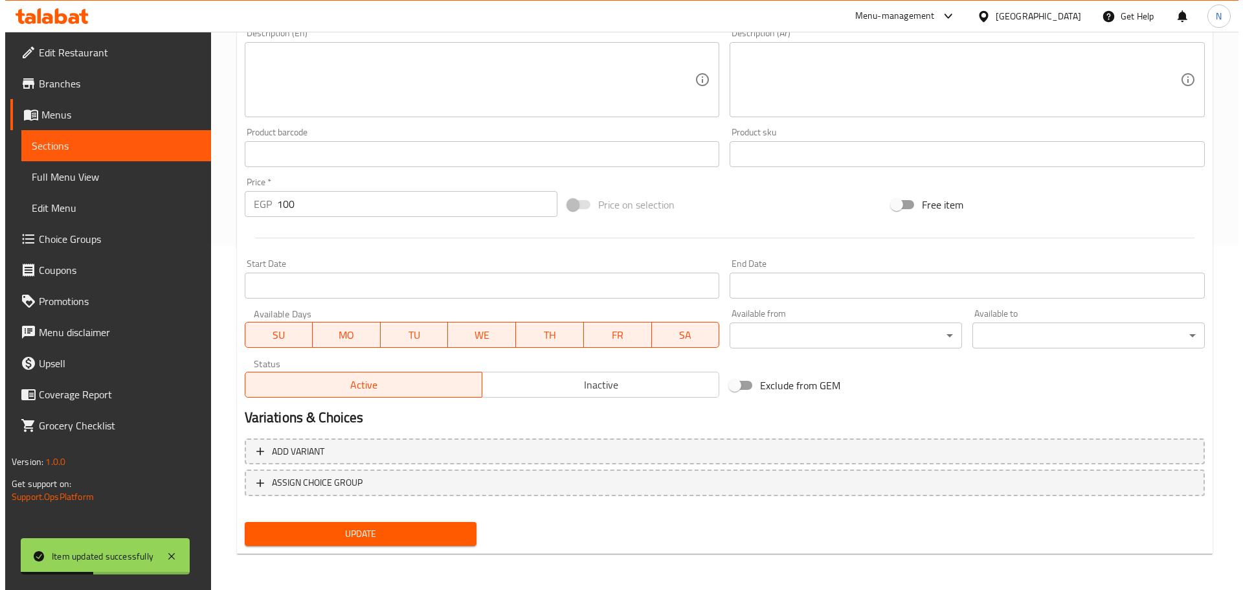
scroll to position [0, 0]
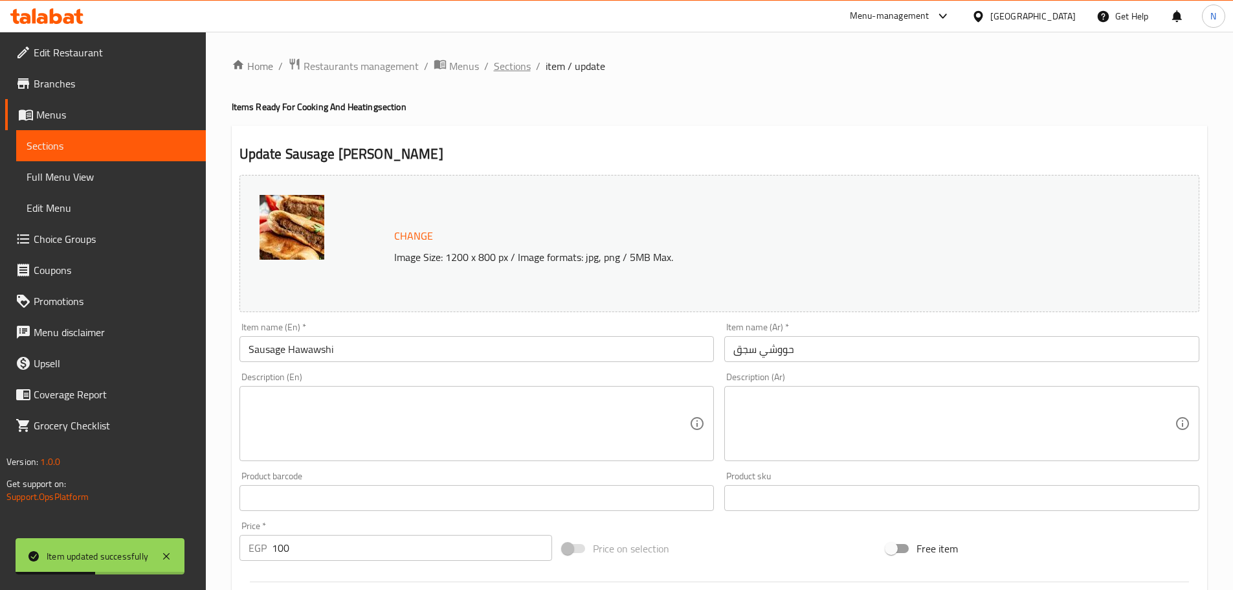
click at [499, 65] on span "Sections" at bounding box center [512, 66] width 37 height 16
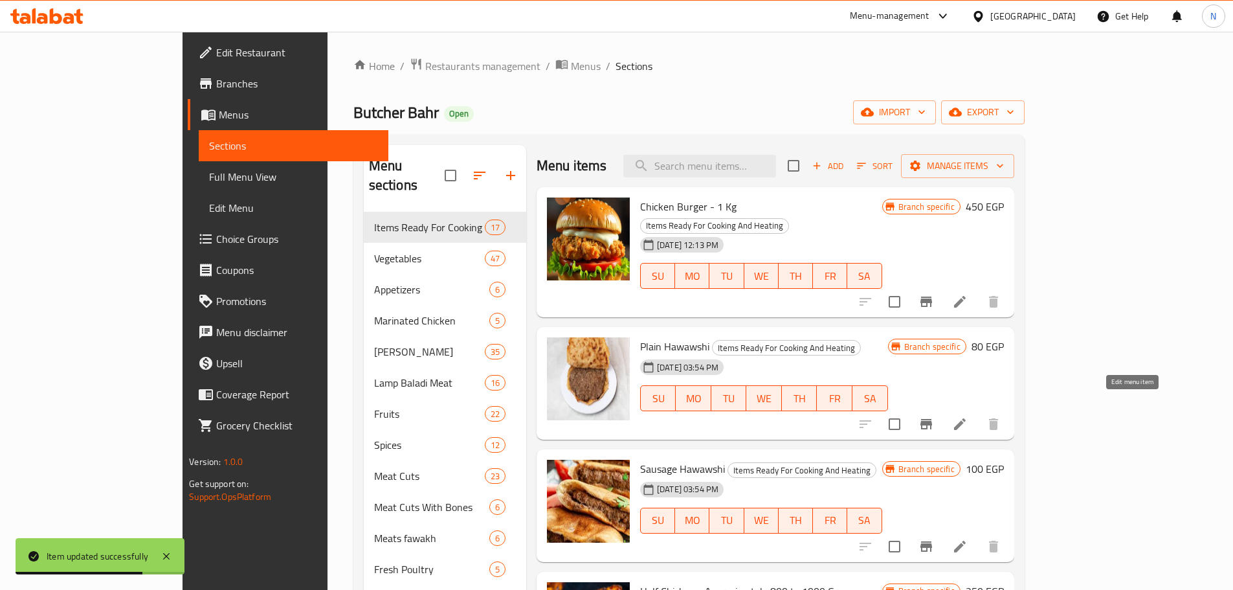
click at [966, 418] on icon at bounding box center [960, 424] width 12 height 12
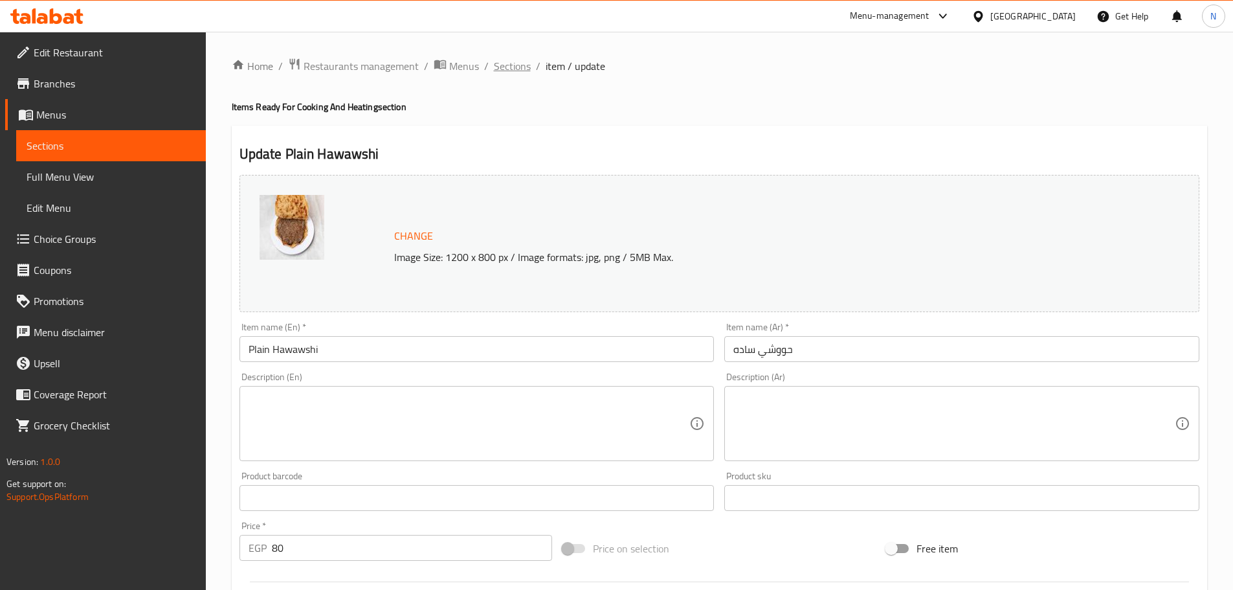
click at [501, 63] on span "Sections" at bounding box center [512, 66] width 37 height 16
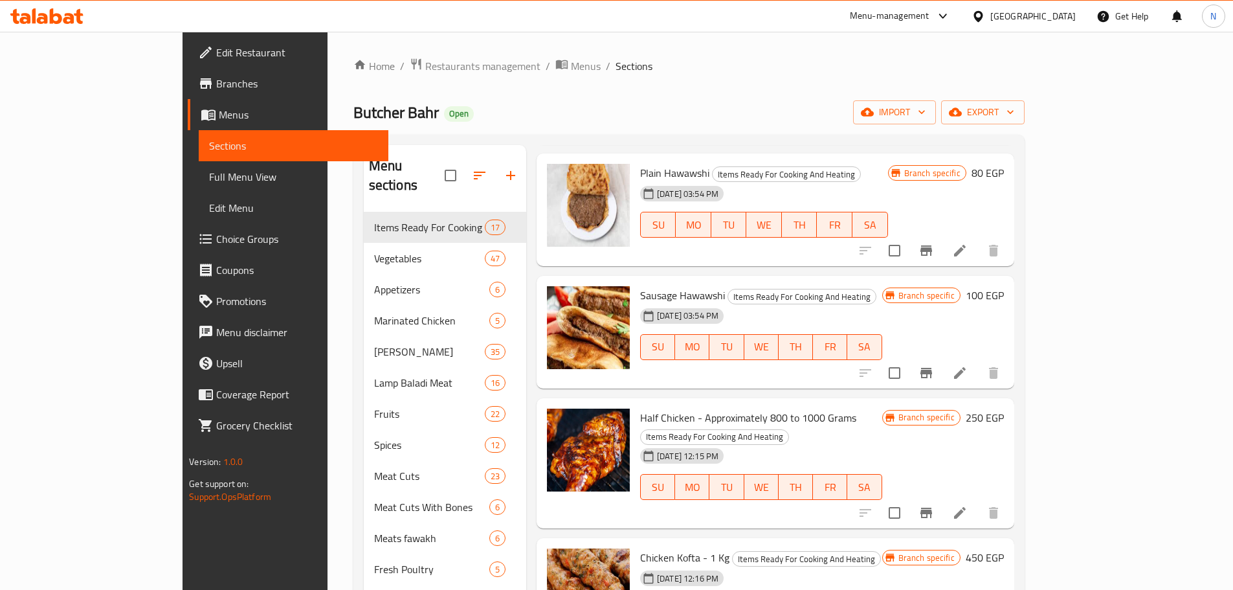
scroll to position [194, 0]
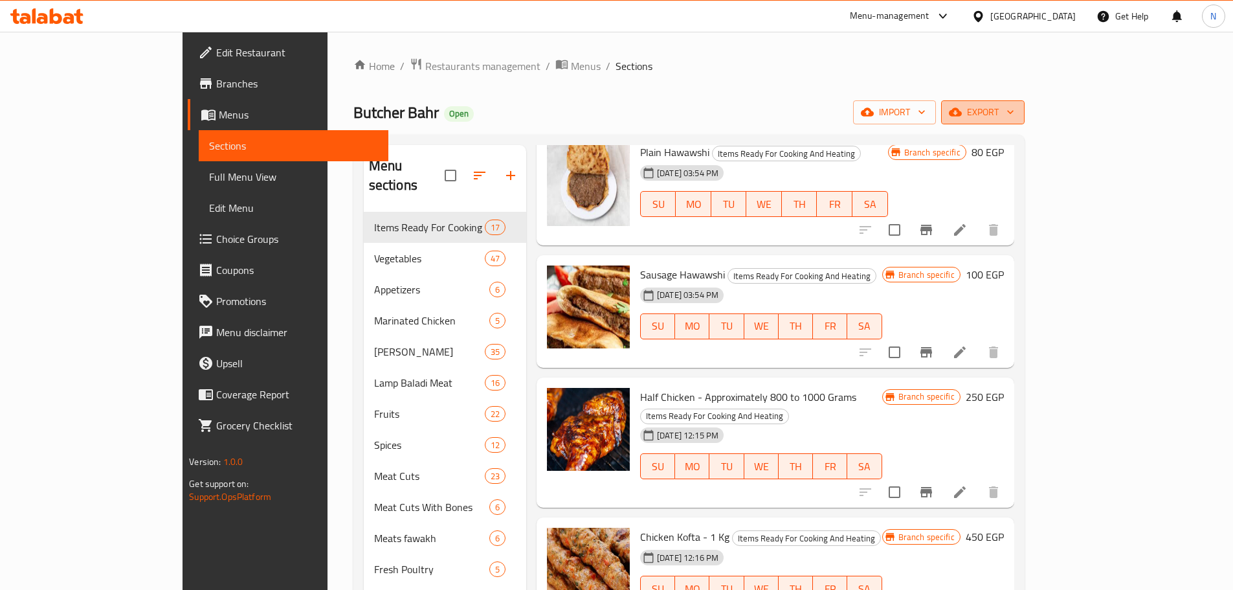
click at [962, 109] on icon "button" at bounding box center [955, 112] width 13 height 8
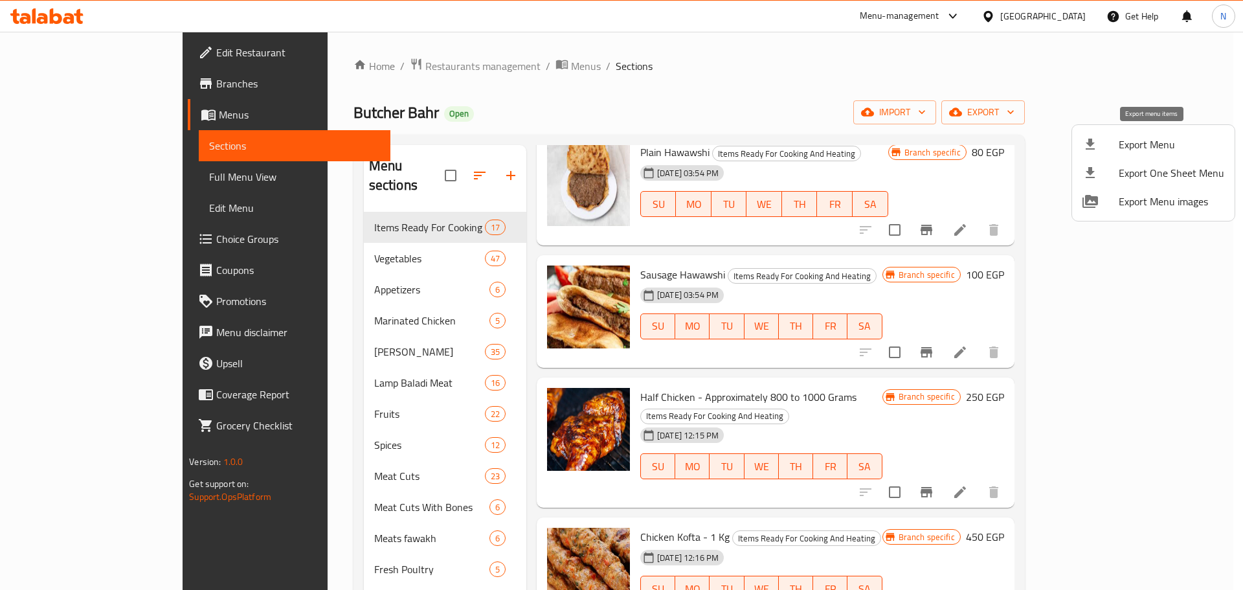
click at [1117, 154] on li "Export Menu" at bounding box center [1153, 144] width 163 height 28
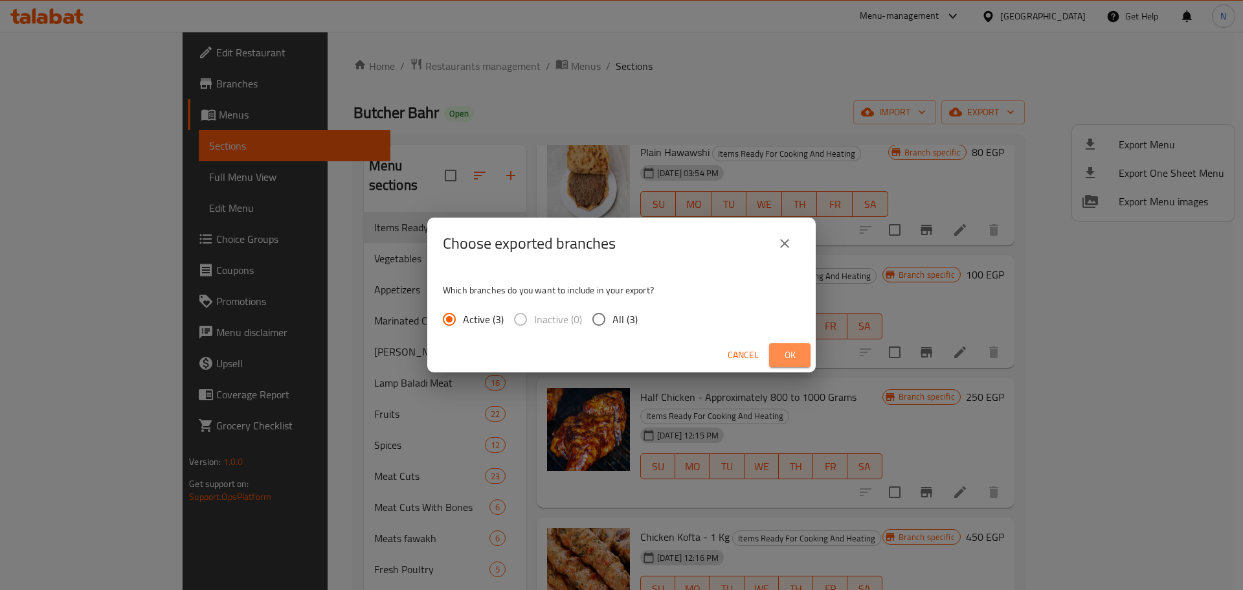
click at [785, 356] on span "Ok" at bounding box center [790, 355] width 21 height 16
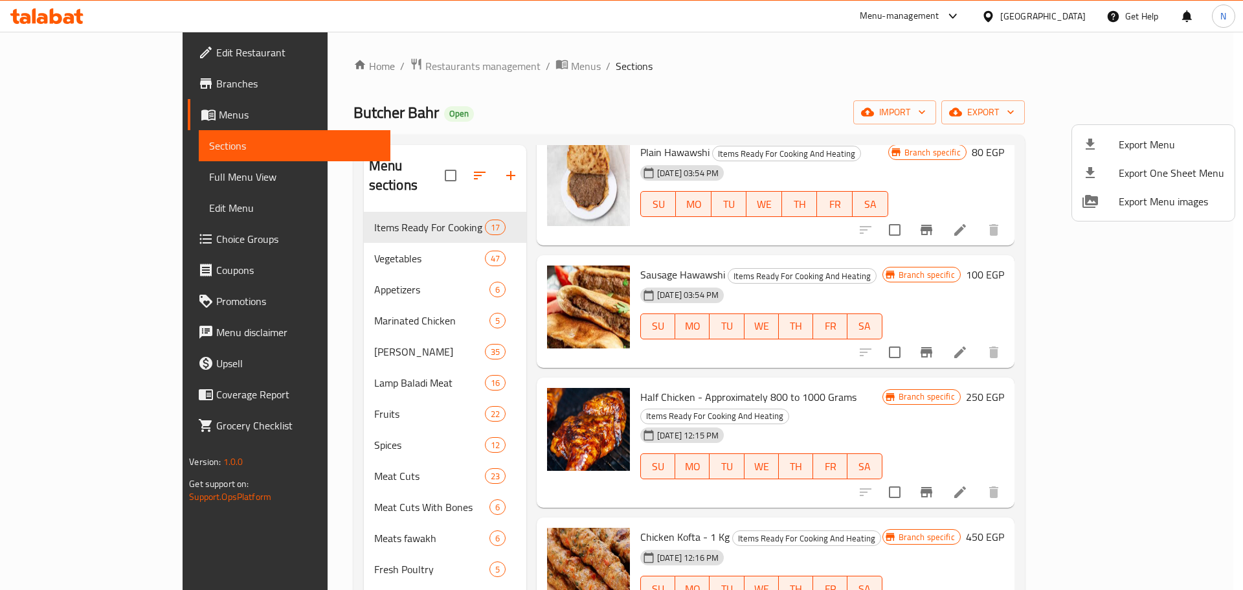
click at [78, 87] on div at bounding box center [621, 295] width 1243 height 590
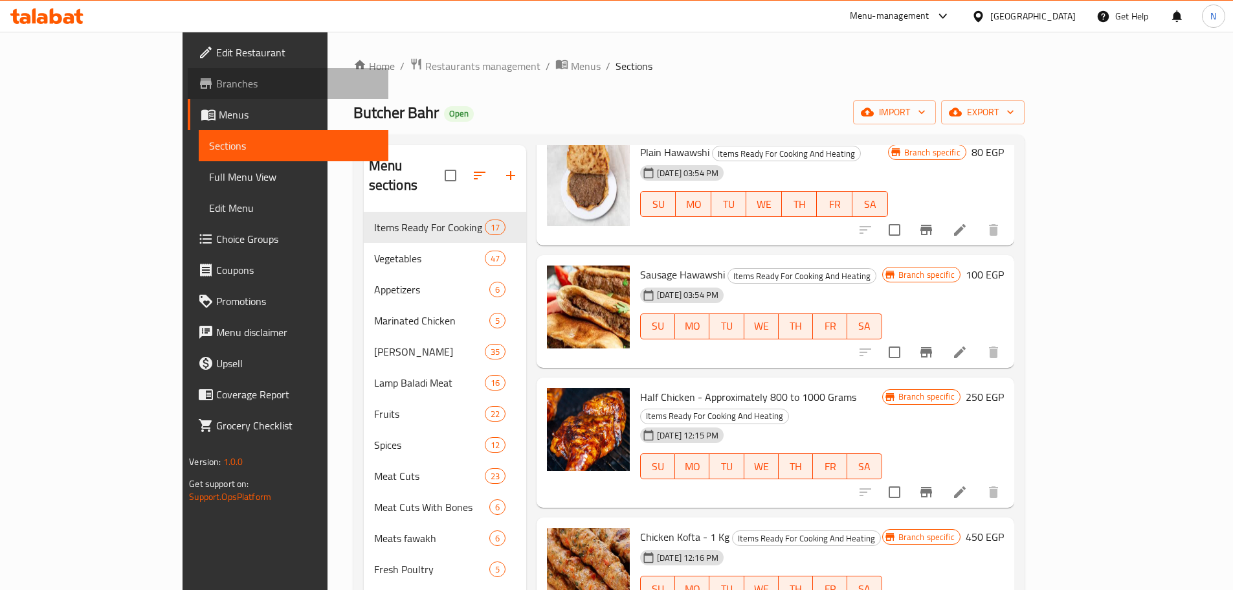
click at [216, 76] on span "Branches" at bounding box center [297, 84] width 162 height 16
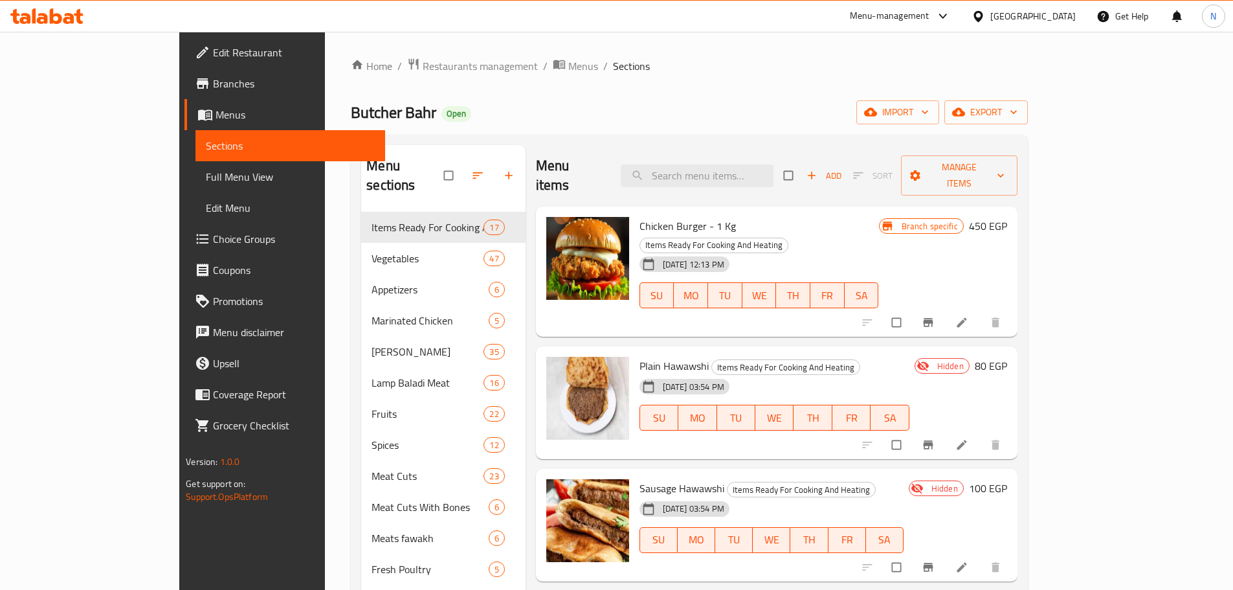
click at [213, 84] on span "Branches" at bounding box center [294, 84] width 162 height 16
